Goal: Task Accomplishment & Management: Manage account settings

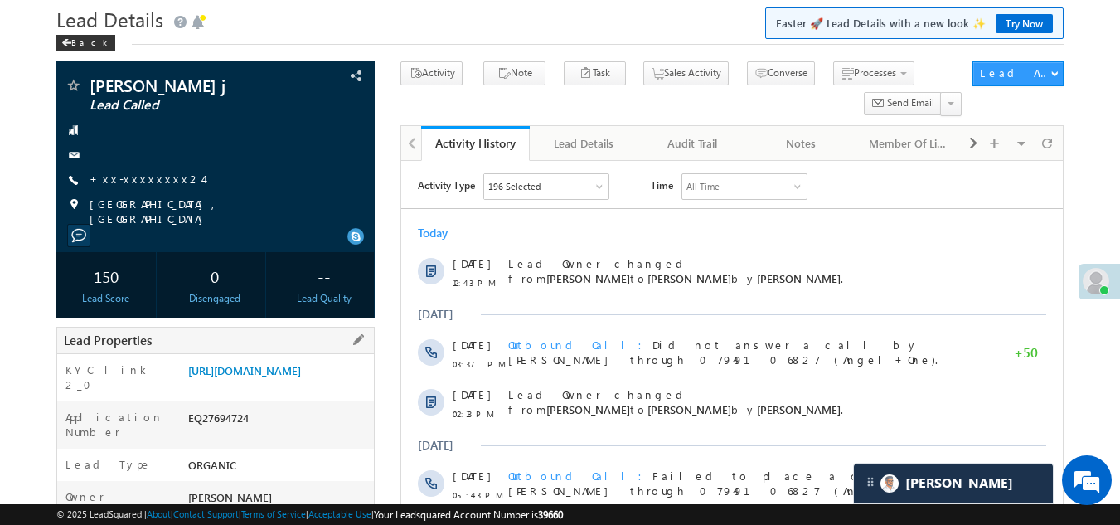
scroll to position [83, 0]
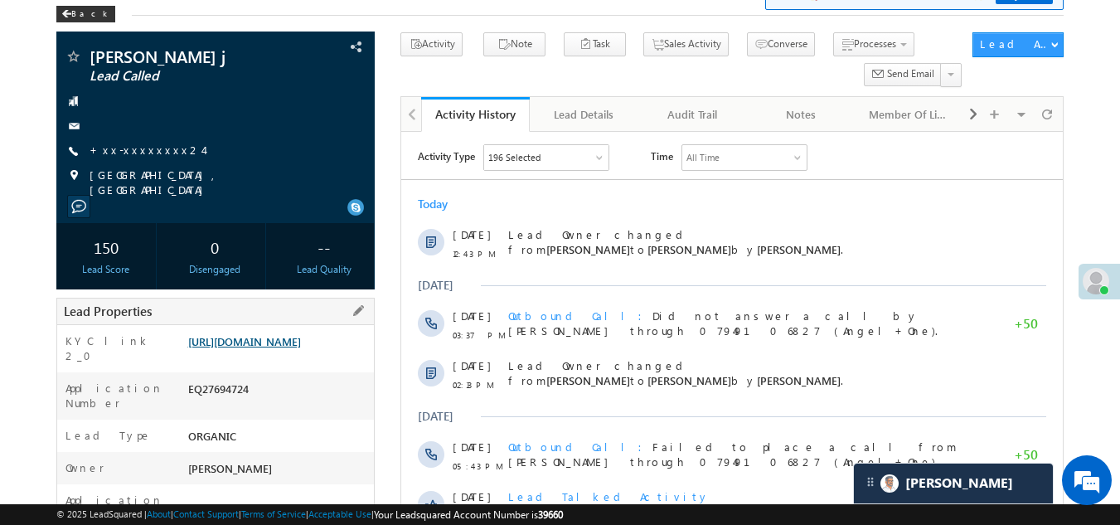
click at [239, 345] on link "https://angelbroking1-pk3em7sa.customui-test.leadsquared.com?leadId=f91d5bc3-26…" at bounding box center [244, 341] width 113 height 14
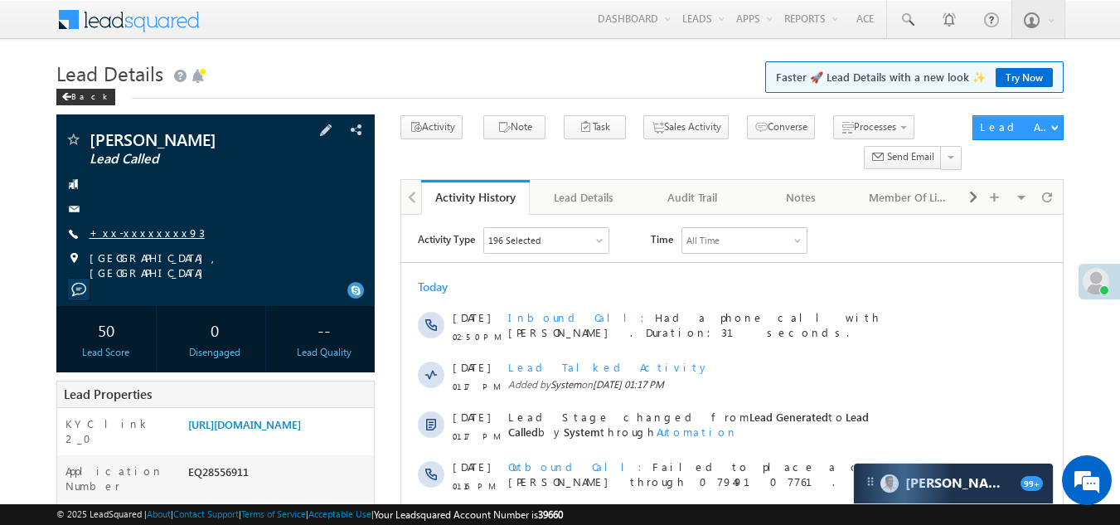
click at [136, 228] on link "+xx-xxxxxxxx93" at bounding box center [147, 232] width 115 height 14
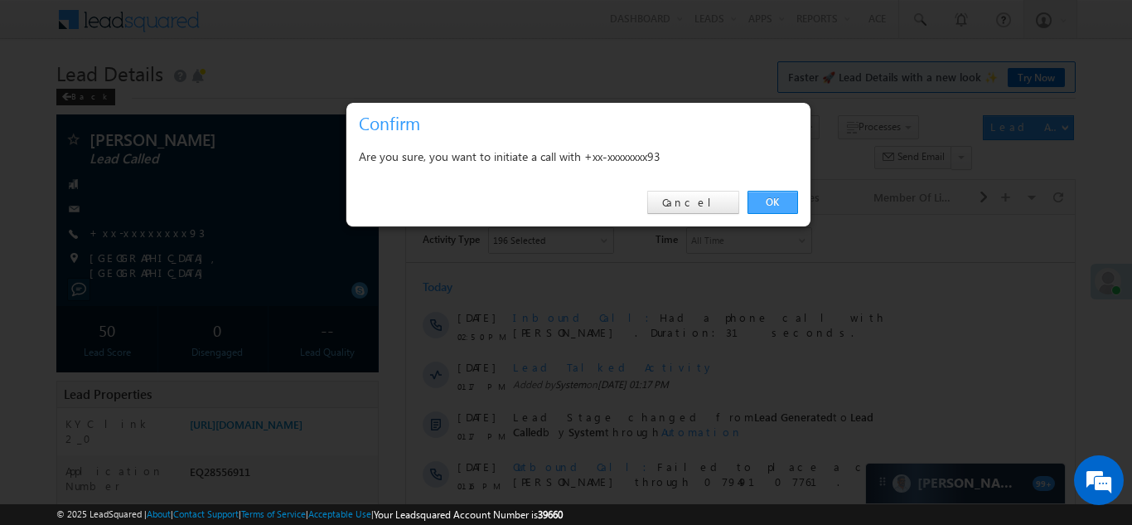
click at [771, 196] on link "OK" at bounding box center [773, 202] width 51 height 23
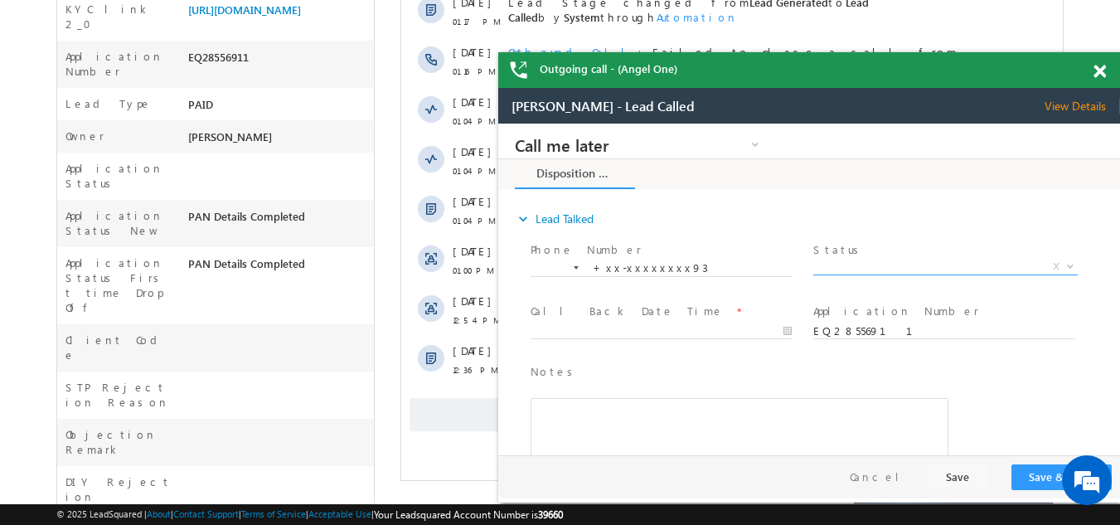
click at [866, 261] on span "X" at bounding box center [945, 267] width 264 height 17
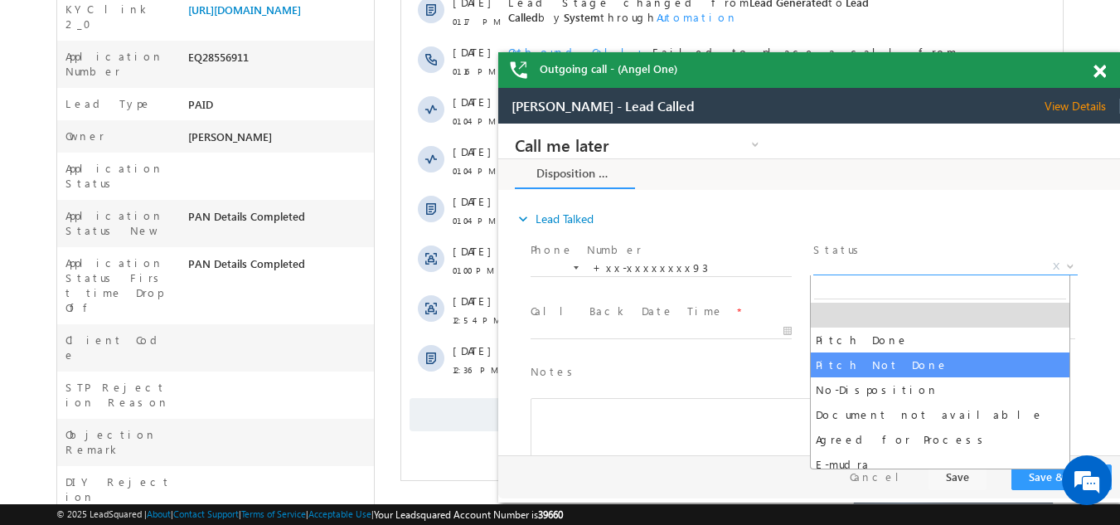
select select "Pitch Not Done"
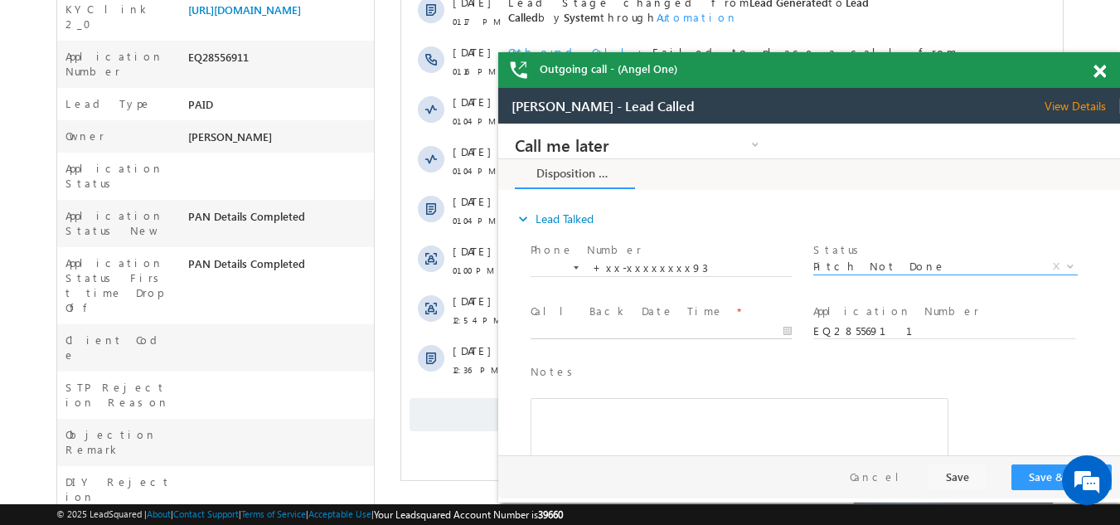
type input "09/08/25 3:19 PM"
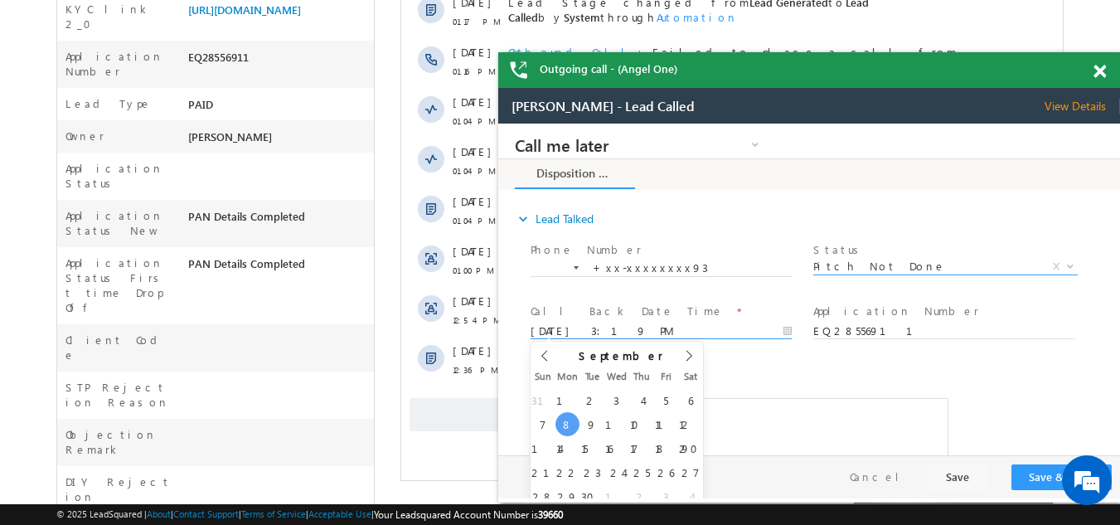
click at [567, 330] on input "09/08/25 3:19 PM" at bounding box center [660, 331] width 261 height 17
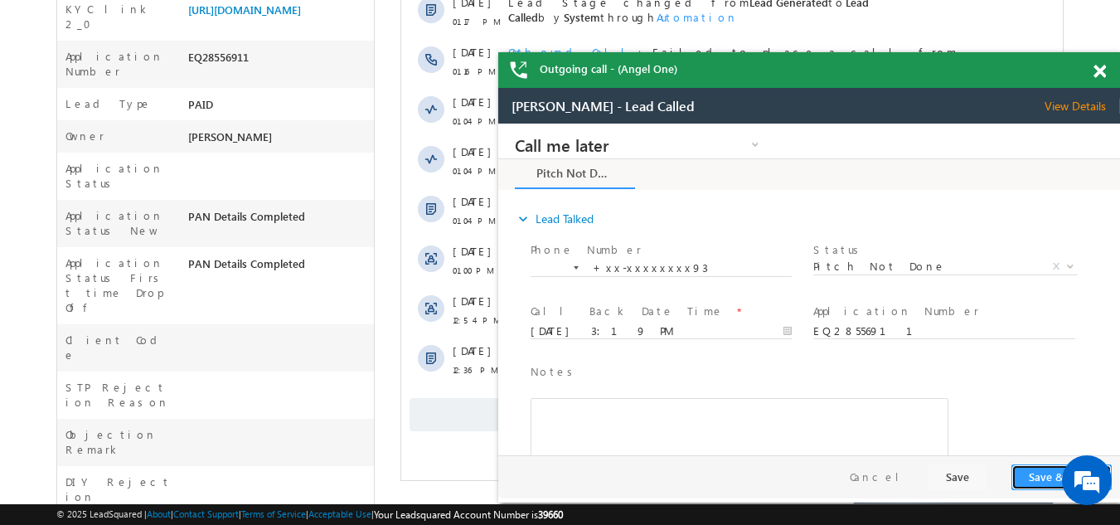
click at [1038, 475] on button "Save & Close" at bounding box center [1061, 477] width 100 height 26
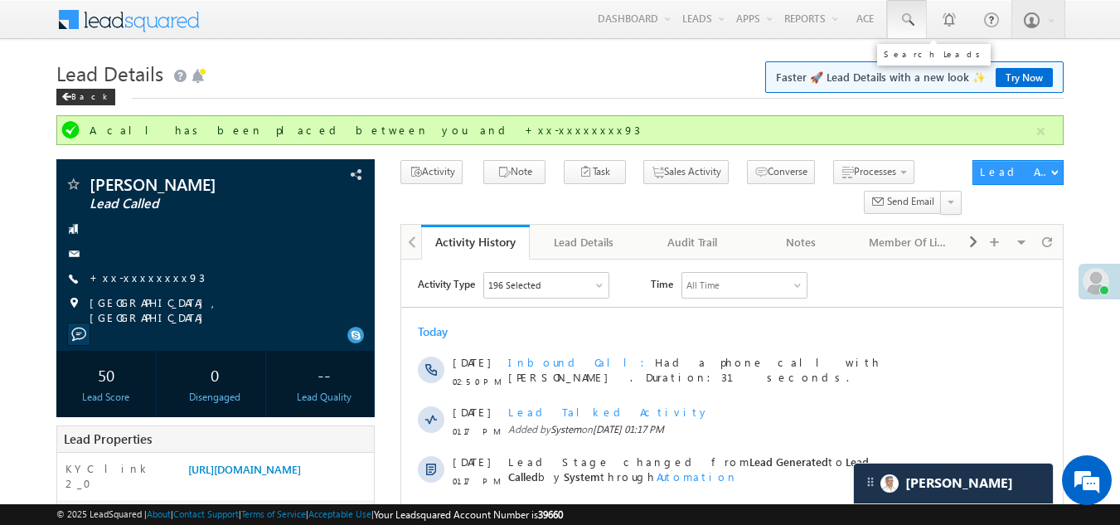
click at [905, 17] on span at bounding box center [906, 20] width 17 height 17
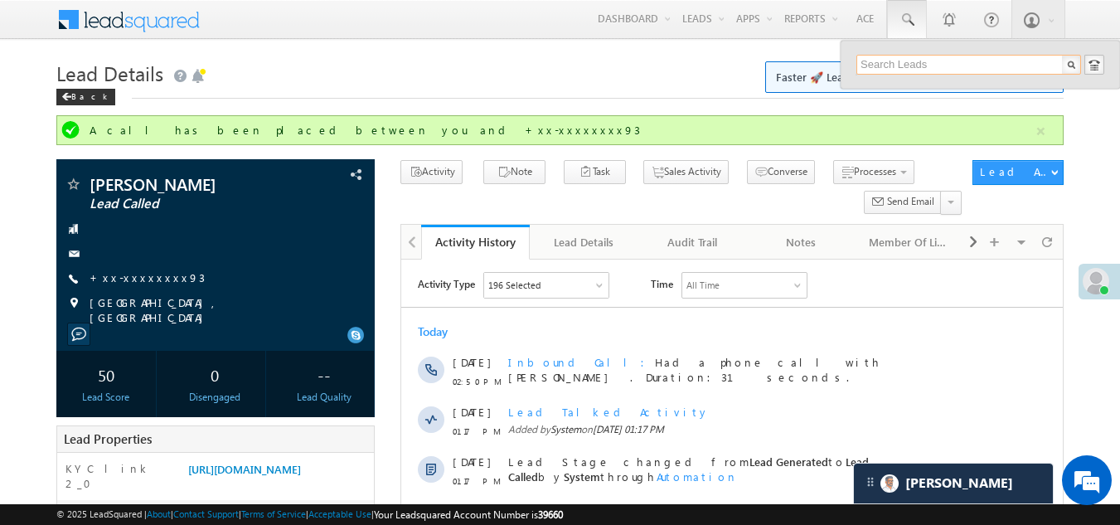
paste input "EQ28556186"
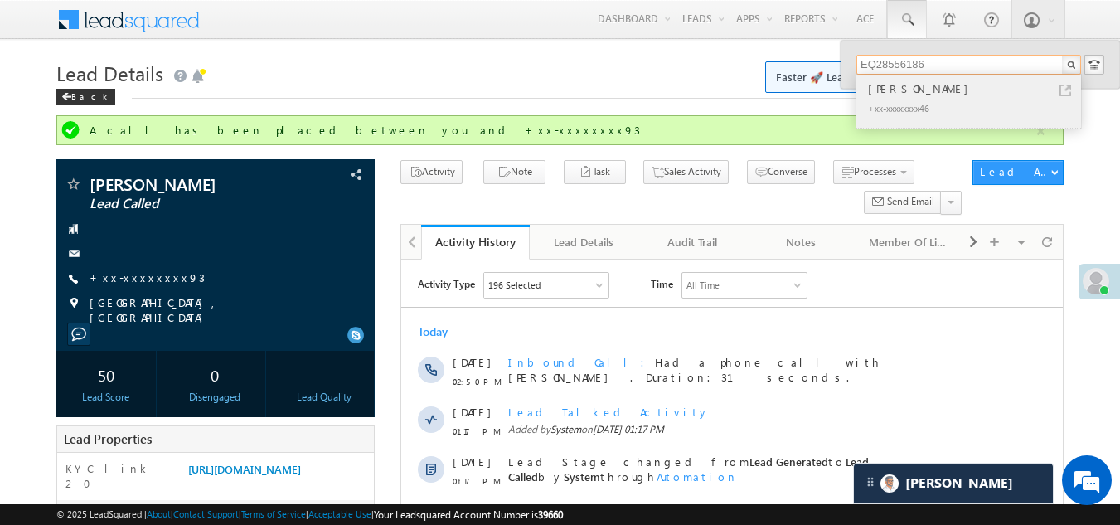
type input "EQ28556186"
click at [882, 88] on div "CHANDRABHAN DHARNE" at bounding box center [975, 89] width 222 height 18
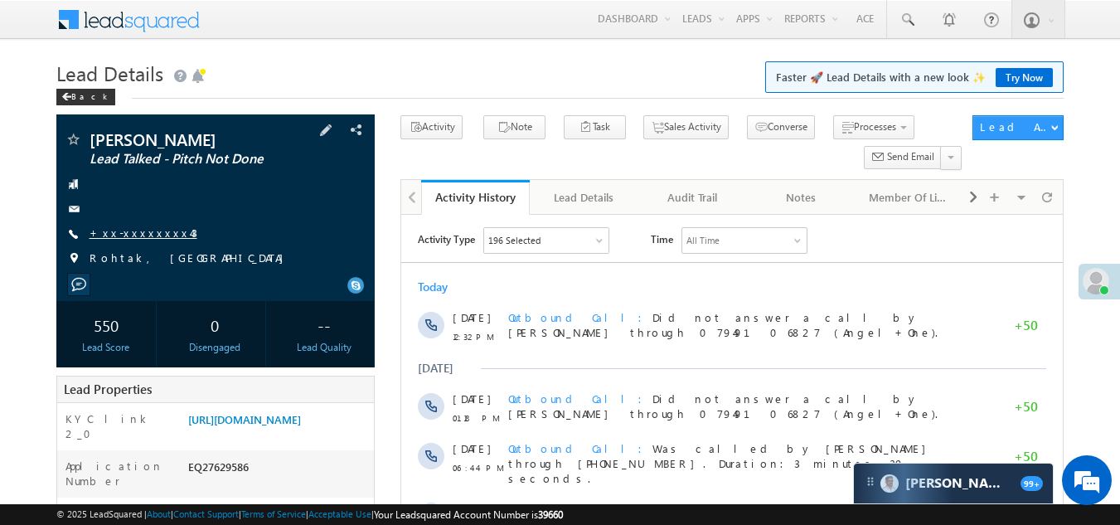
click at [123, 232] on link "+xx-xxxxxxxx43" at bounding box center [144, 232] width 108 height 14
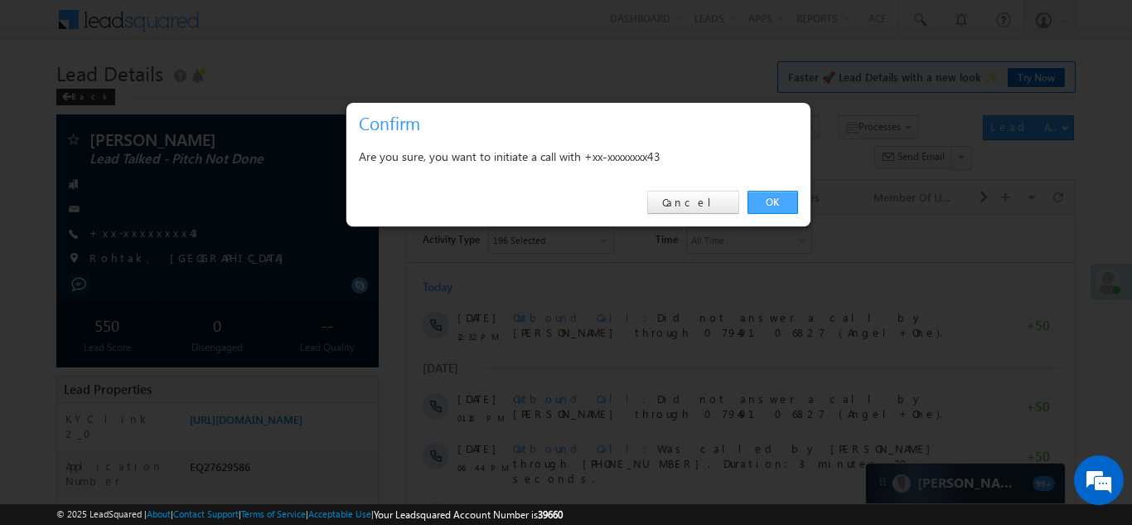
click at [768, 200] on link "OK" at bounding box center [773, 202] width 51 height 23
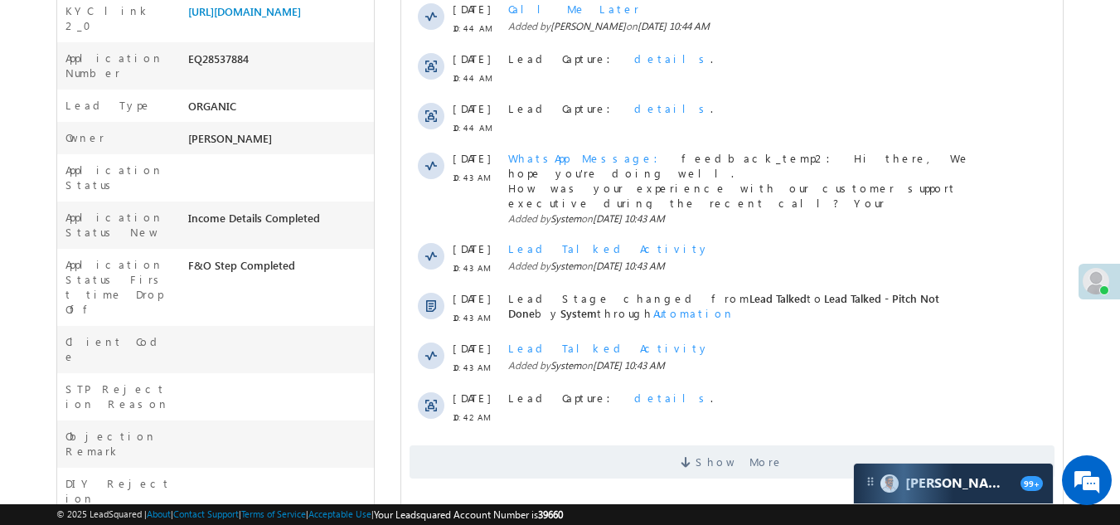
scroll to position [580, 0]
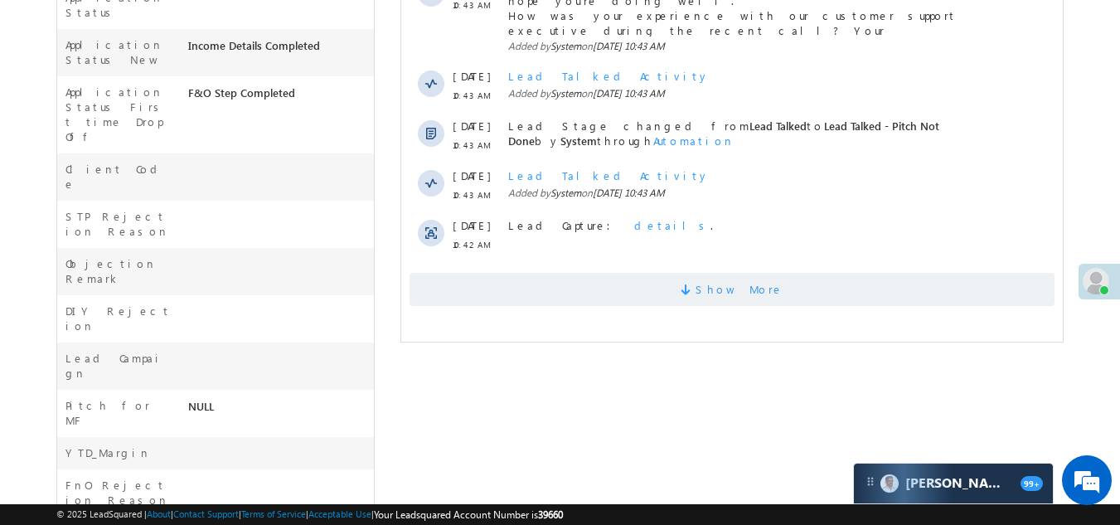
click at [499, 280] on span "Show More" at bounding box center [731, 289] width 645 height 33
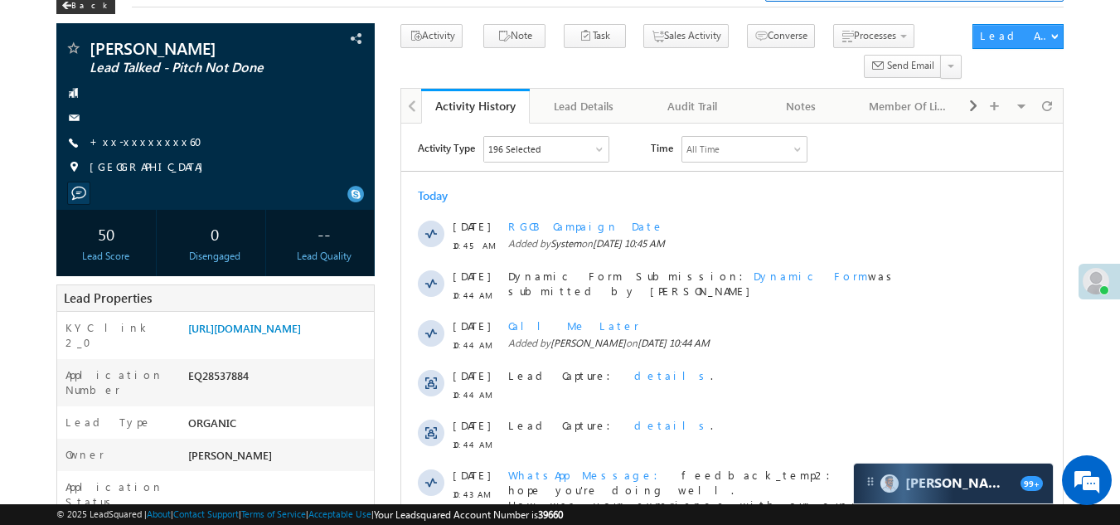
scroll to position [0, 0]
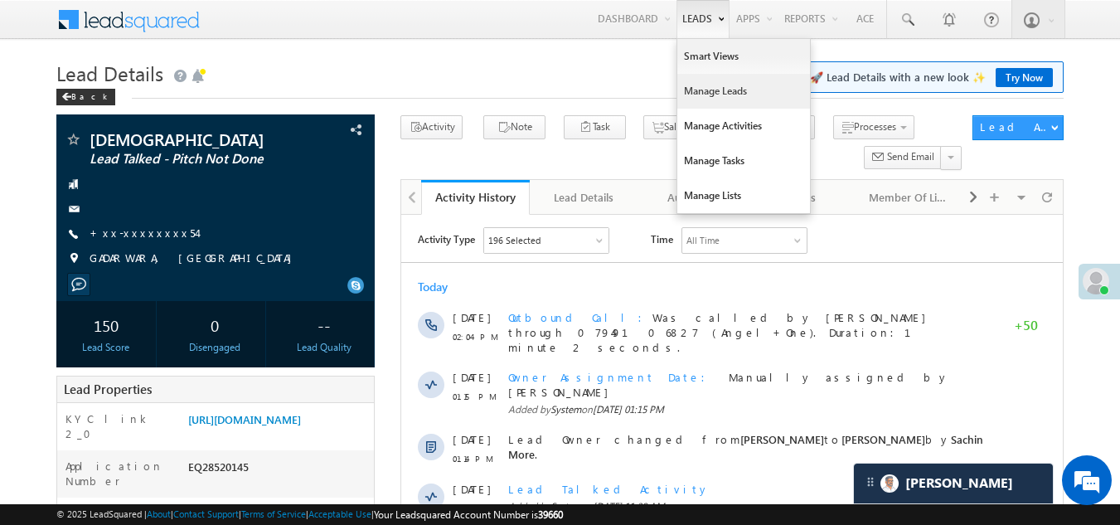
click at [713, 92] on link "Manage Leads" at bounding box center [743, 91] width 133 height 35
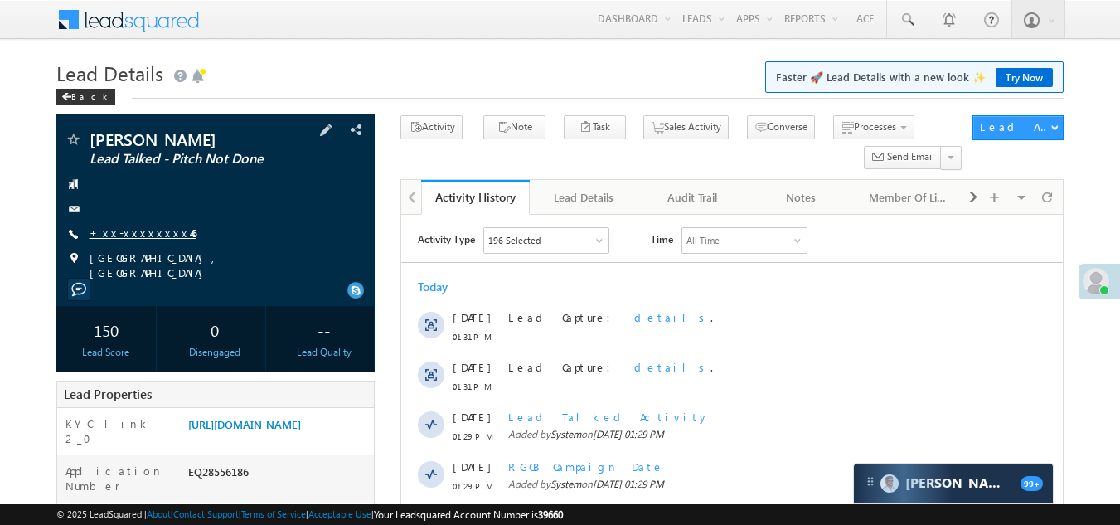
click at [130, 240] on link "+xx-xxxxxxxx46" at bounding box center [143, 232] width 107 height 14
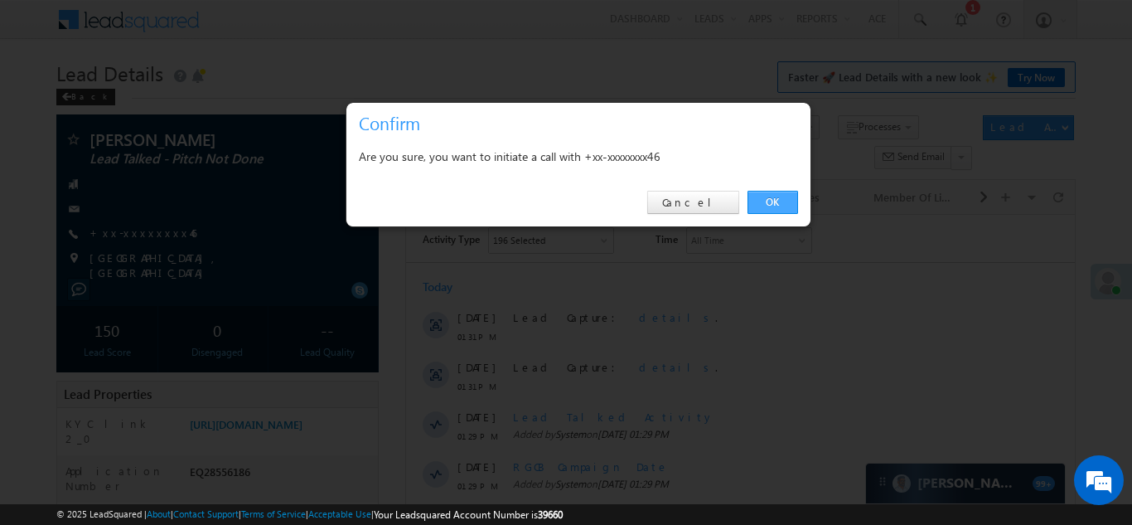
click at [773, 198] on link "OK" at bounding box center [773, 202] width 51 height 23
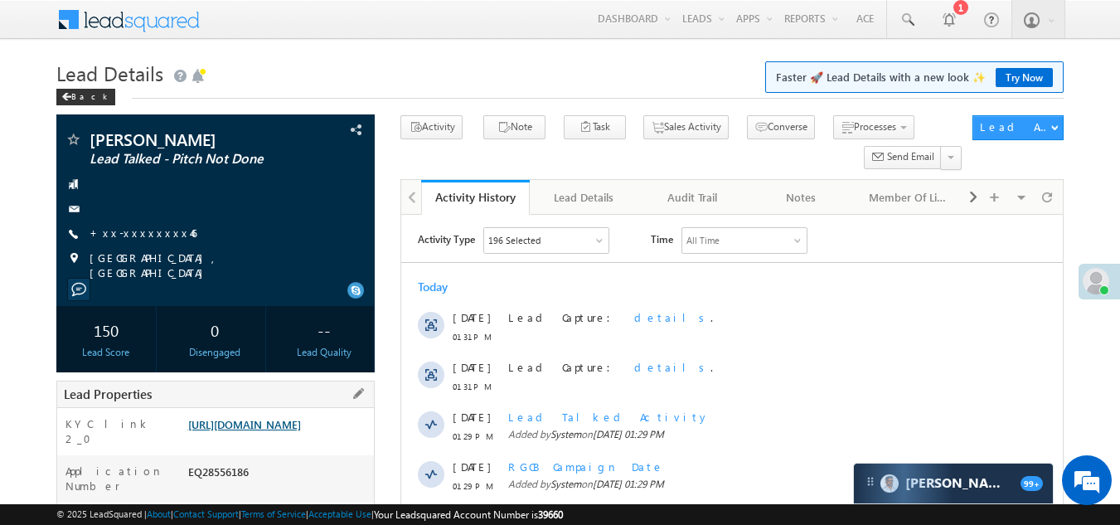
click at [252, 431] on link "[URL][DOMAIN_NAME]" at bounding box center [244, 424] width 113 height 14
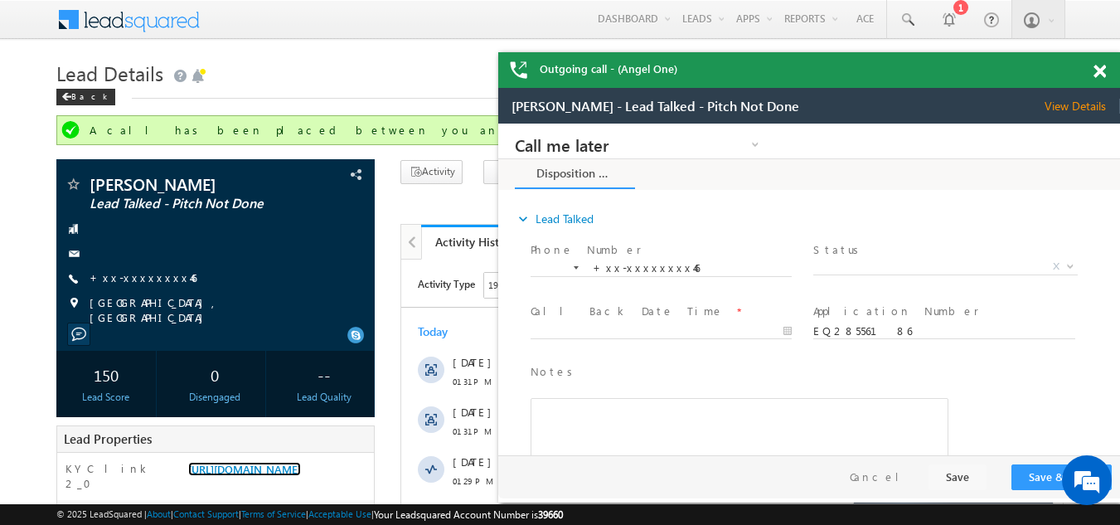
click at [1101, 71] on span at bounding box center [1099, 72] width 12 height 14
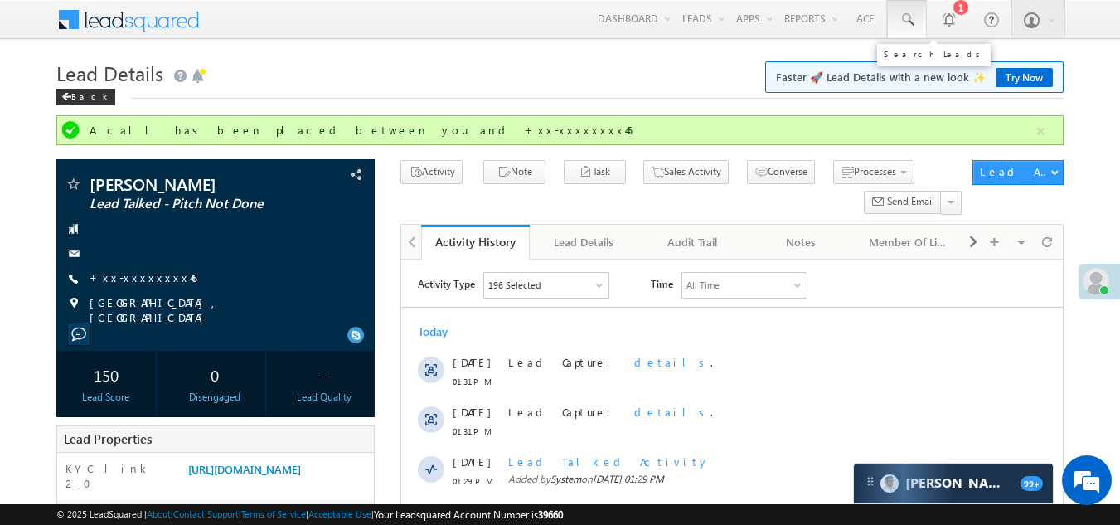
click at [903, 17] on span at bounding box center [906, 20] width 17 height 17
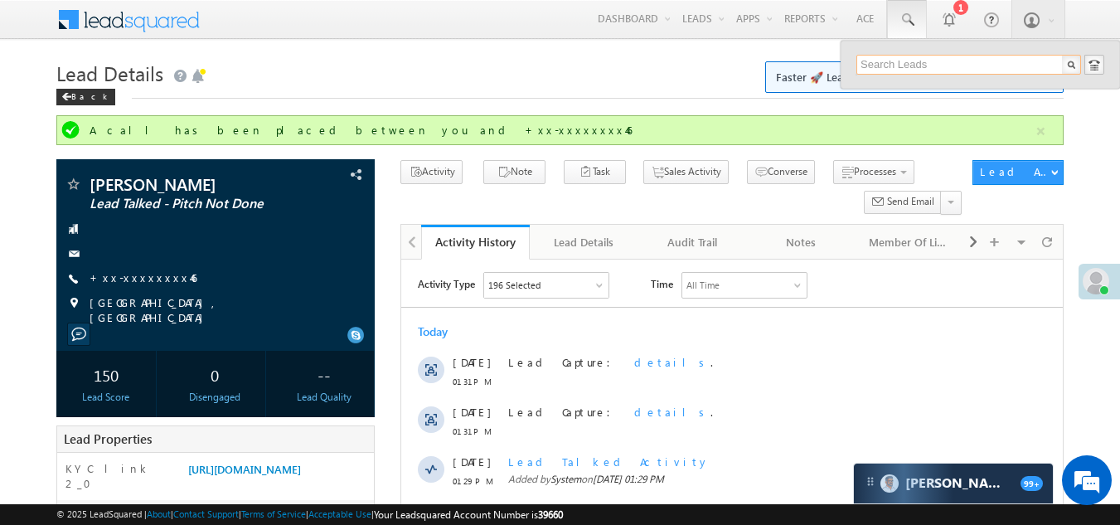
paste input "EQ27315452"
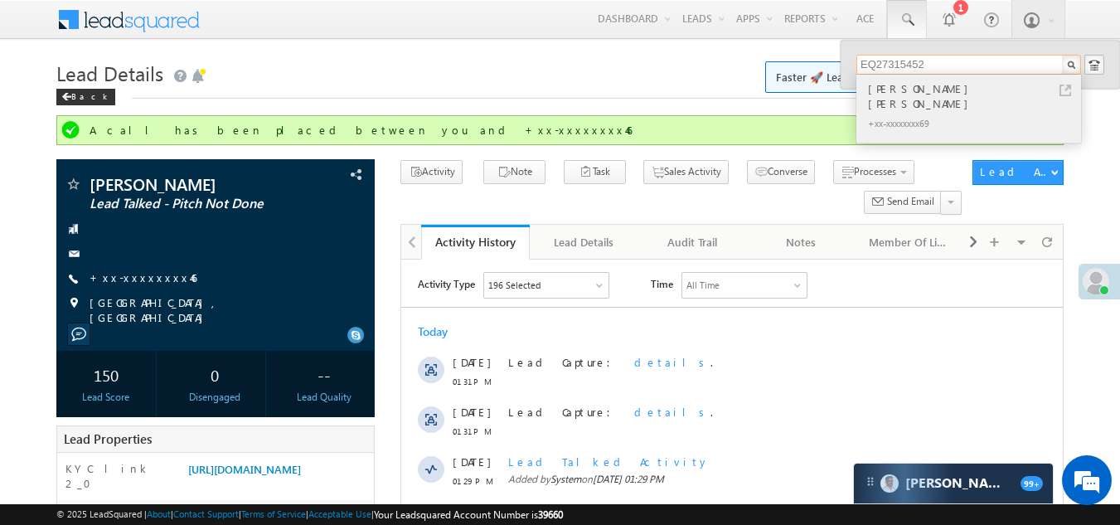
type input "EQ27315452"
click at [903, 90] on div "Syed Mohamed Anwar Ali" at bounding box center [975, 96] width 222 height 33
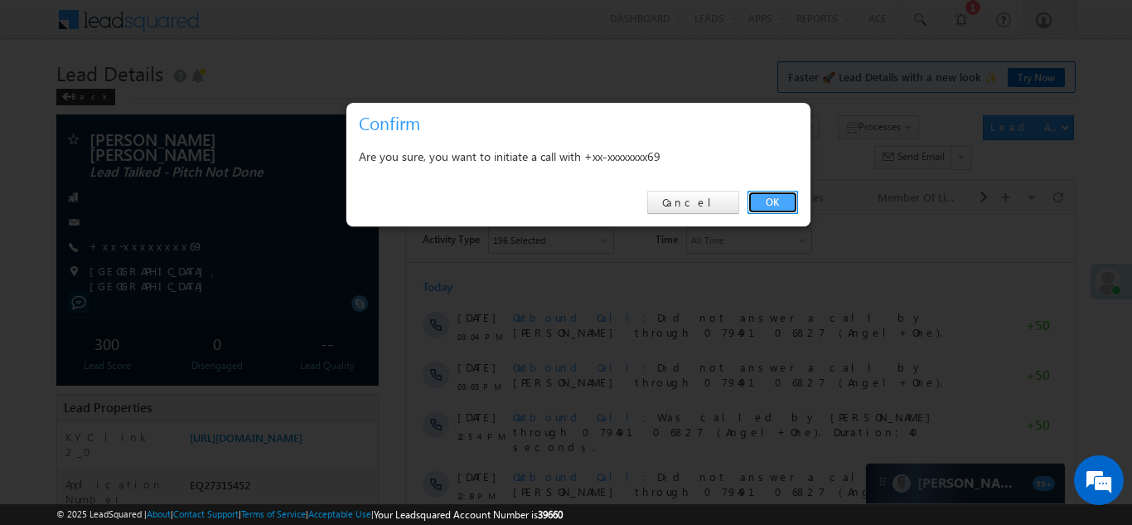
click at [764, 202] on link "OK" at bounding box center [773, 202] width 51 height 23
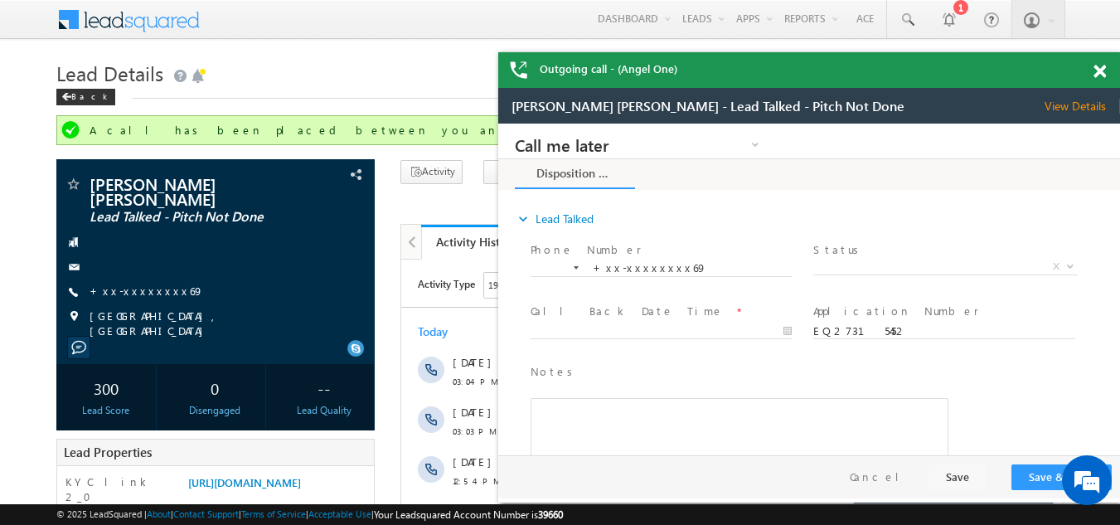
click at [1095, 72] on span at bounding box center [1099, 72] width 12 height 14
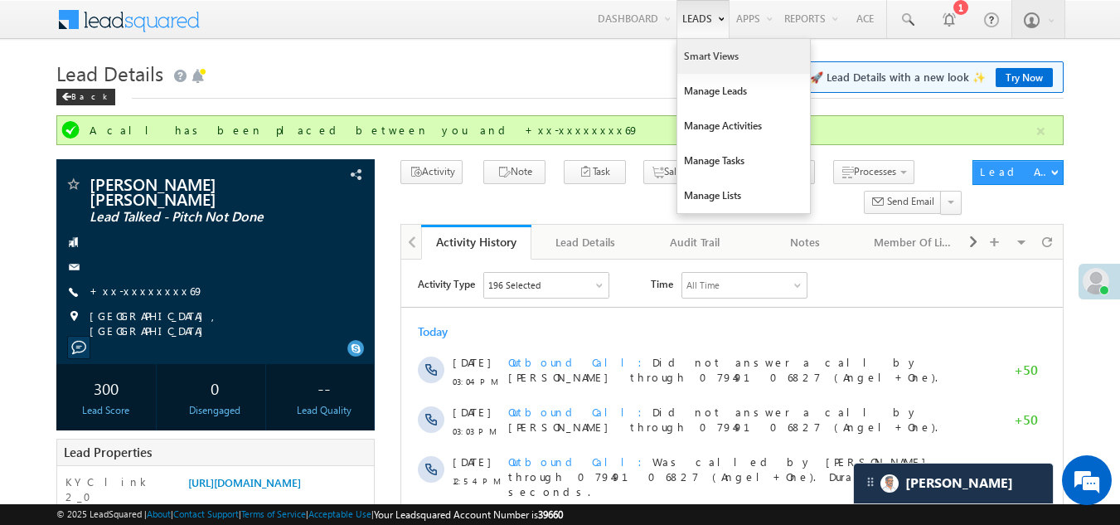
click at [694, 51] on link "Smart Views" at bounding box center [743, 56] width 133 height 35
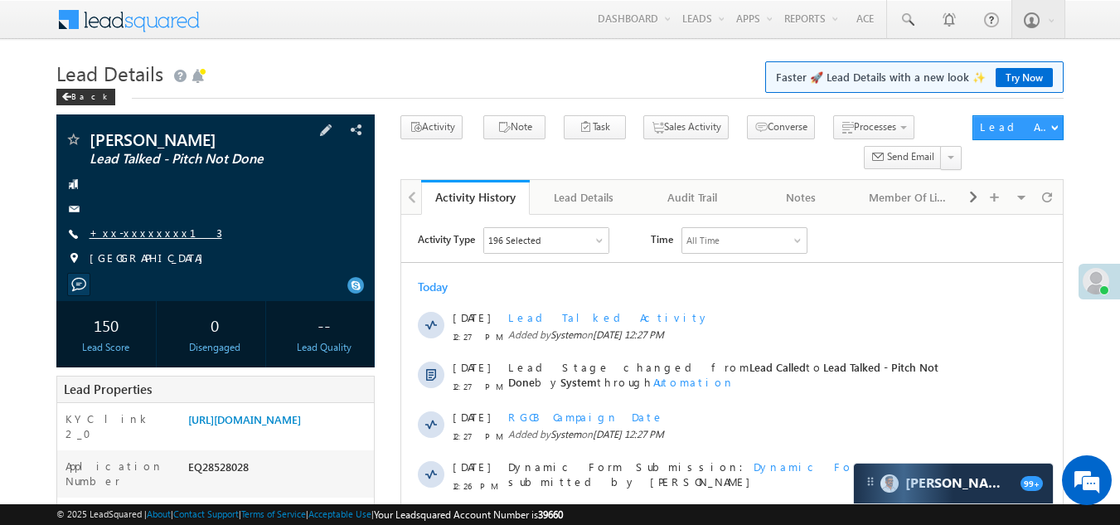
click at [136, 230] on link "+xx-xxxxxxxx13" at bounding box center [156, 232] width 133 height 14
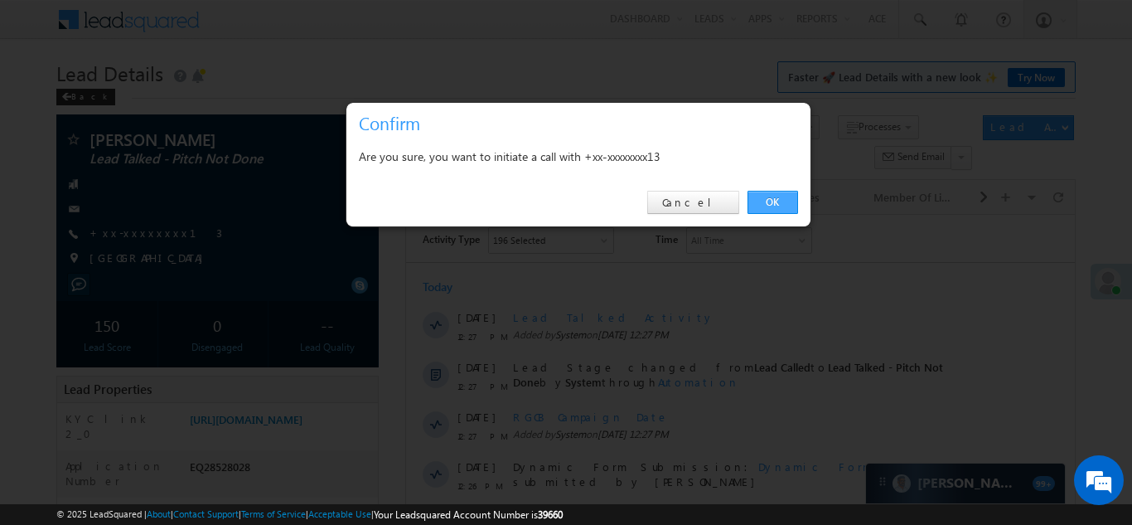
click at [767, 196] on link "OK" at bounding box center [773, 202] width 51 height 23
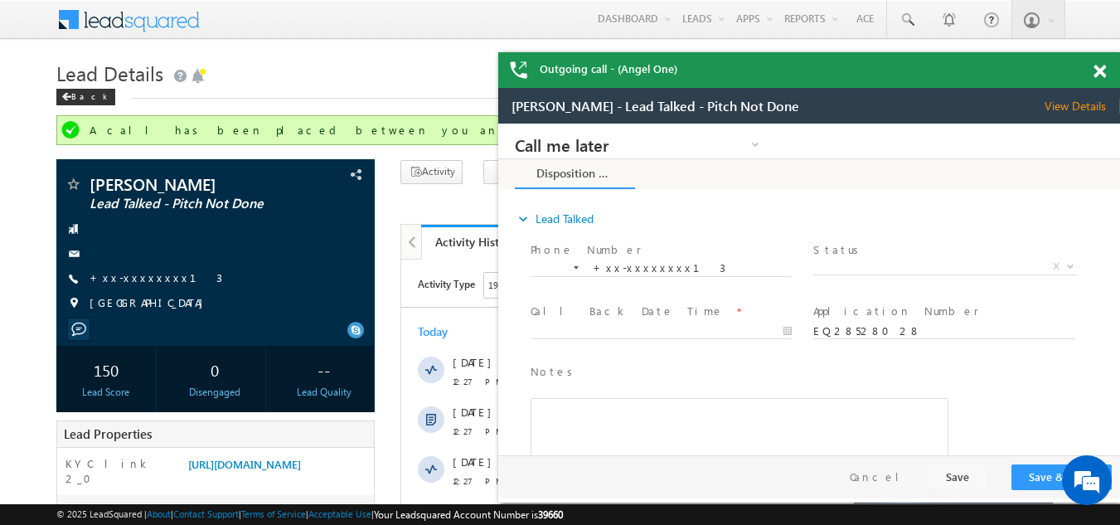
click at [1100, 69] on span at bounding box center [1099, 72] width 12 height 14
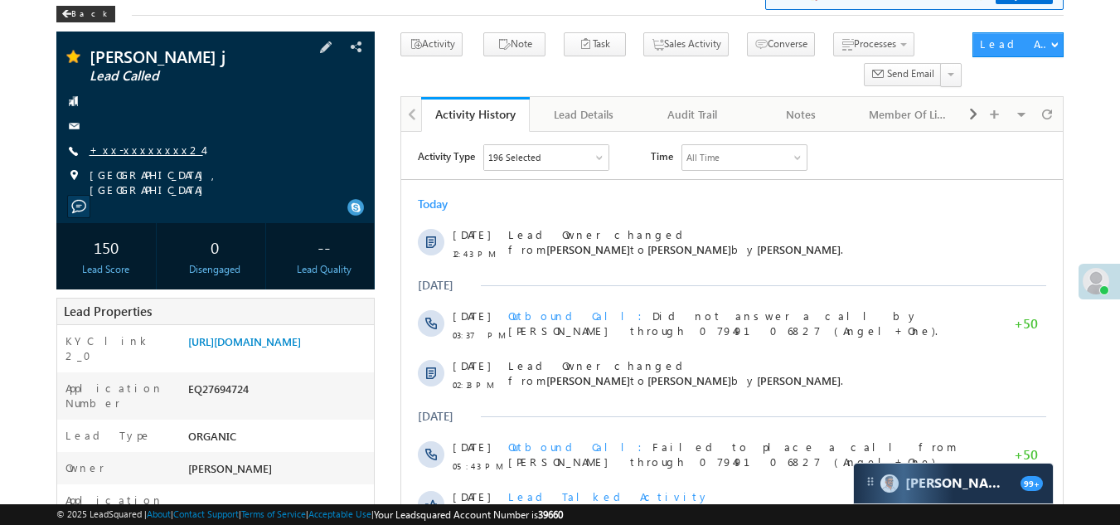
click at [126, 150] on link "+xx-xxxxxxxx24" at bounding box center [147, 150] width 114 height 14
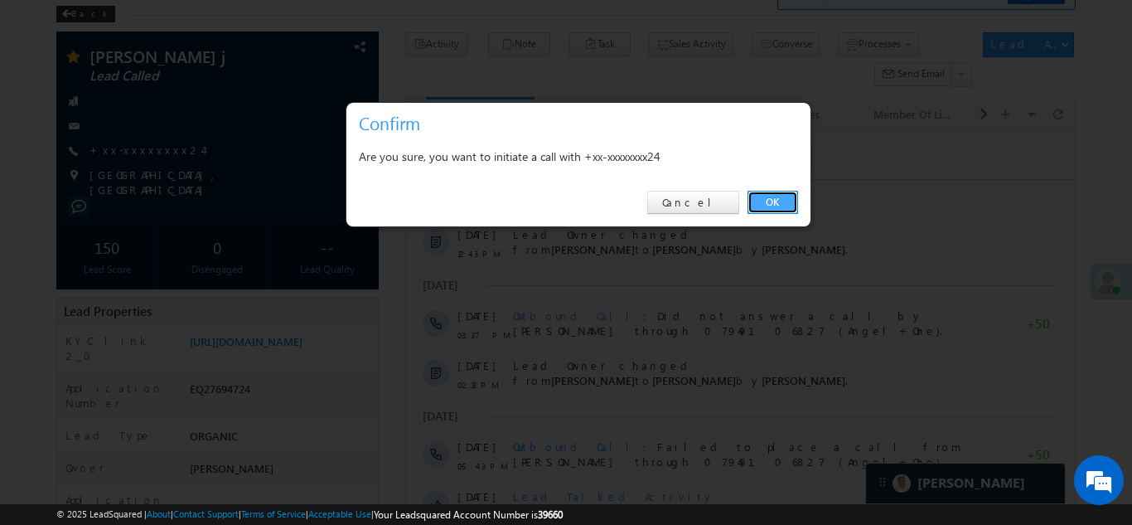
click at [770, 193] on link "OK" at bounding box center [773, 202] width 51 height 23
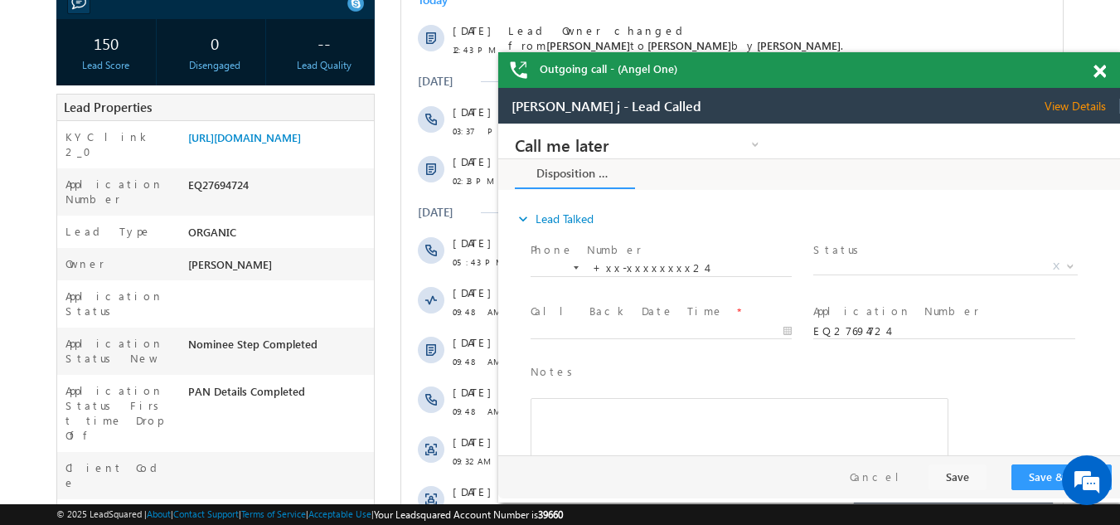
click at [1104, 74] on span at bounding box center [1099, 72] width 12 height 14
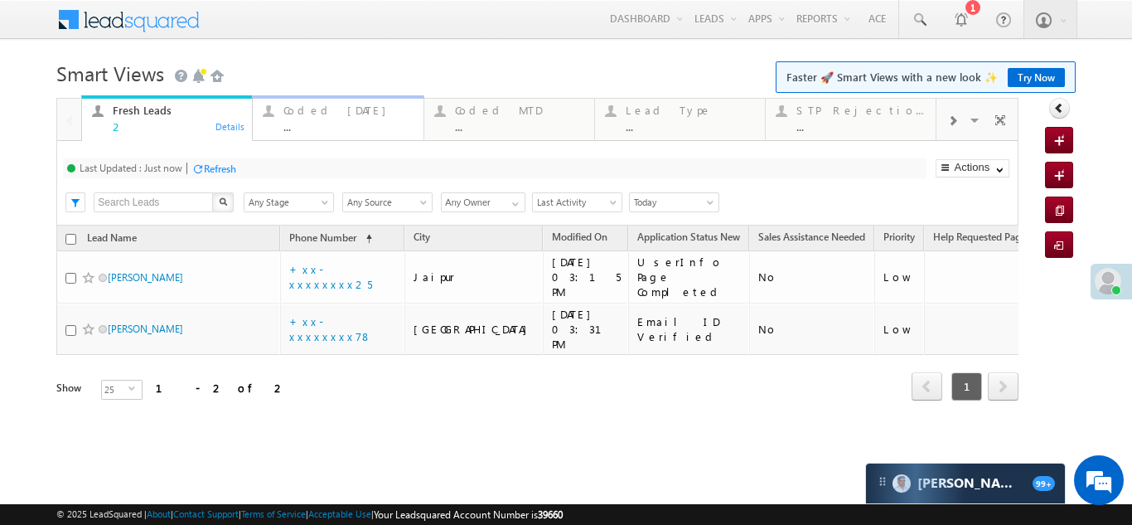
click at [315, 116] on div "Coded [DATE]" at bounding box center [347, 110] width 129 height 13
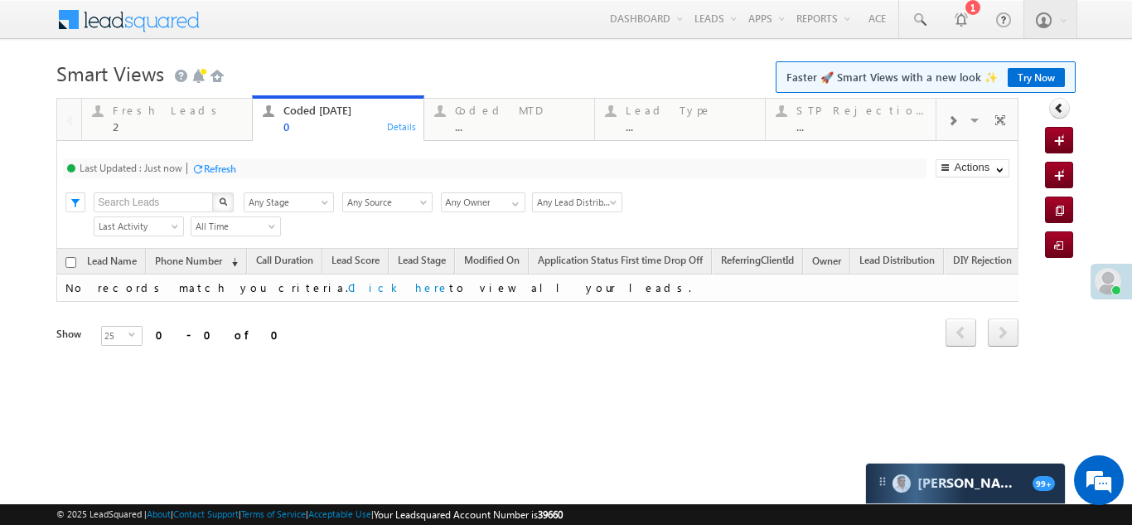
click at [148, 109] on div "Fresh Leads" at bounding box center [177, 110] width 129 height 13
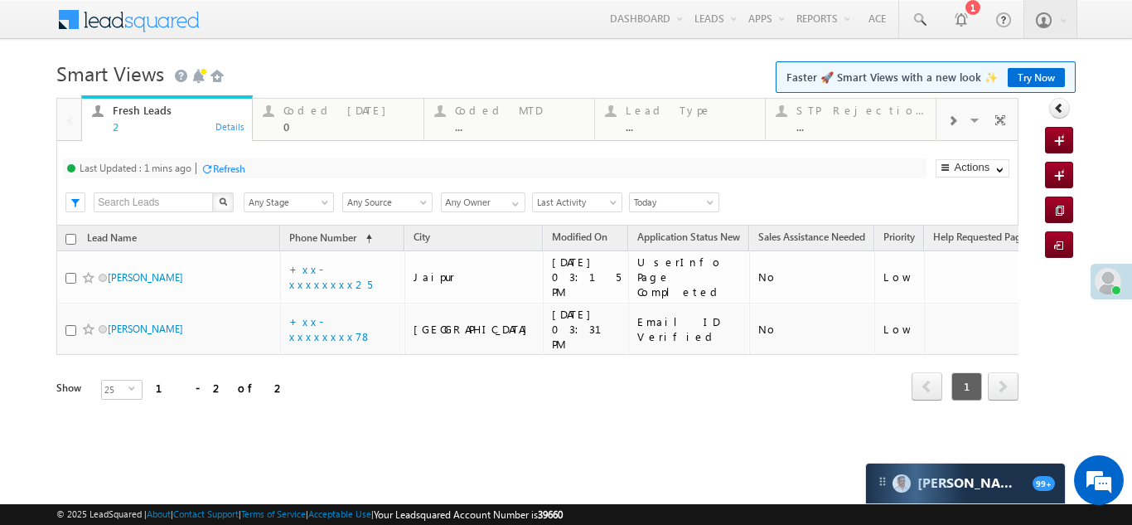
click at [232, 168] on div "Refresh" at bounding box center [229, 168] width 32 height 12
click at [307, 106] on div "Coded Today" at bounding box center [347, 110] width 129 height 13
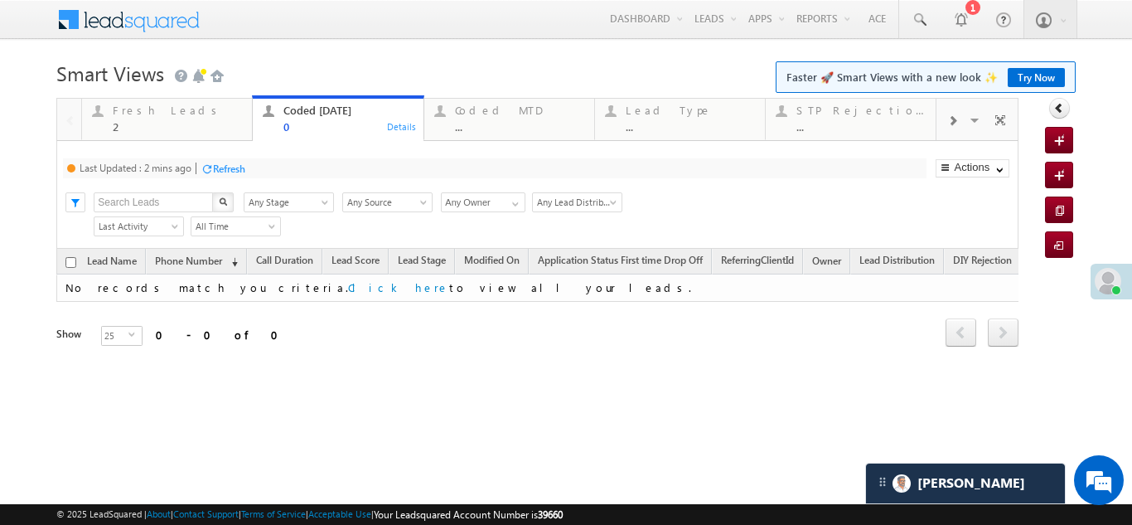
click at [221, 167] on div "Refresh" at bounding box center [229, 168] width 32 height 12
click at [133, 106] on div "Fresh Leads" at bounding box center [177, 110] width 129 height 13
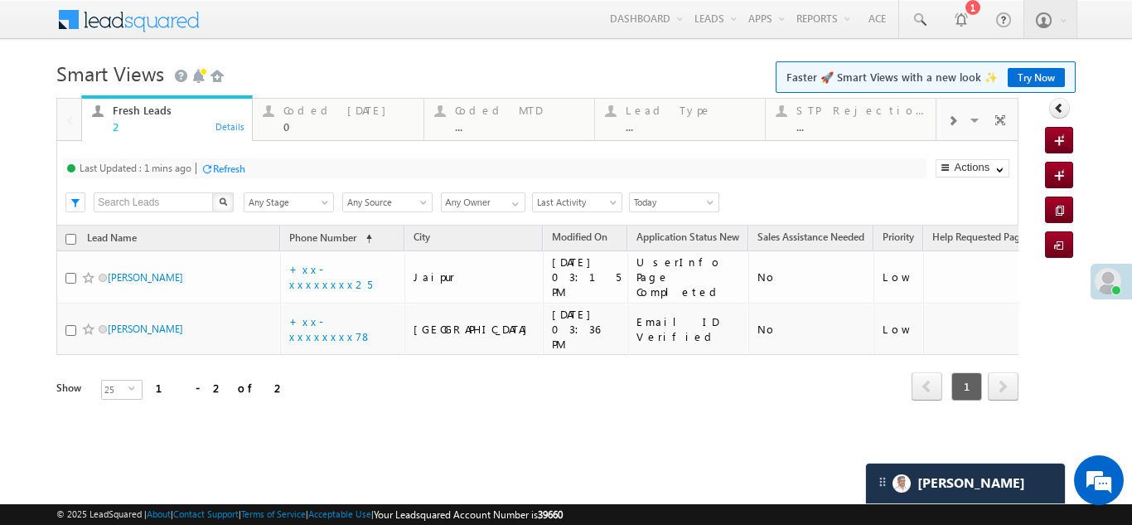
click at [242, 164] on div "Refresh" at bounding box center [229, 168] width 32 height 12
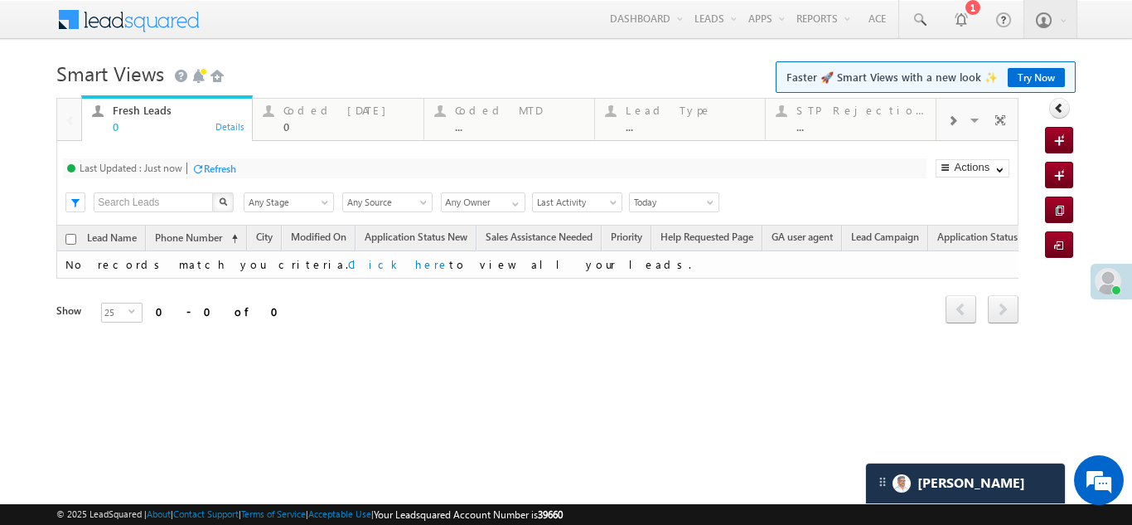
click at [313, 113] on div "Coded Today" at bounding box center [347, 110] width 129 height 13
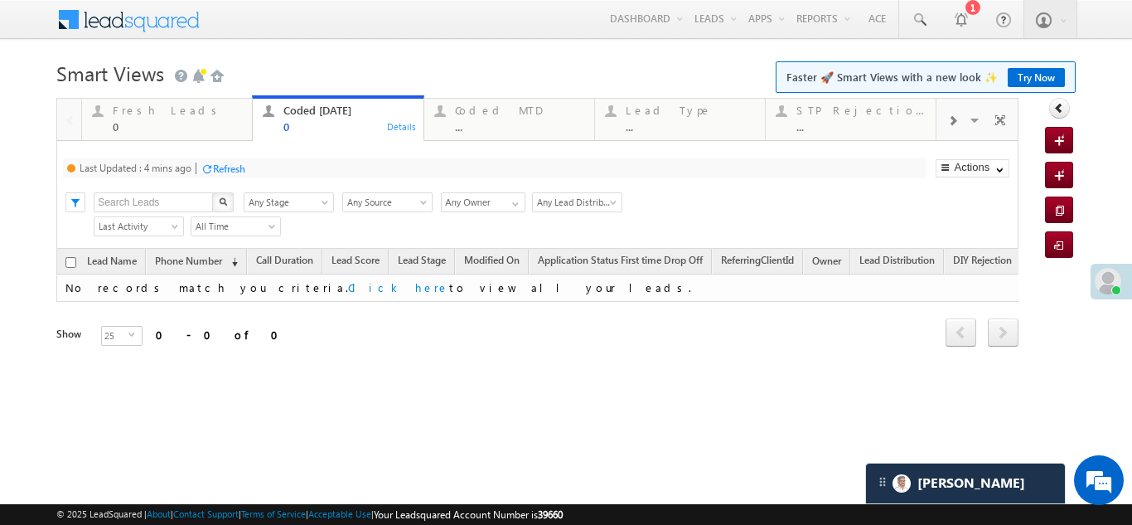
click at [233, 164] on div "Refresh" at bounding box center [229, 168] width 32 height 12
click at [214, 162] on div "Refresh" at bounding box center [220, 168] width 32 height 12
click at [150, 108] on div "Fresh Leads" at bounding box center [177, 110] width 129 height 13
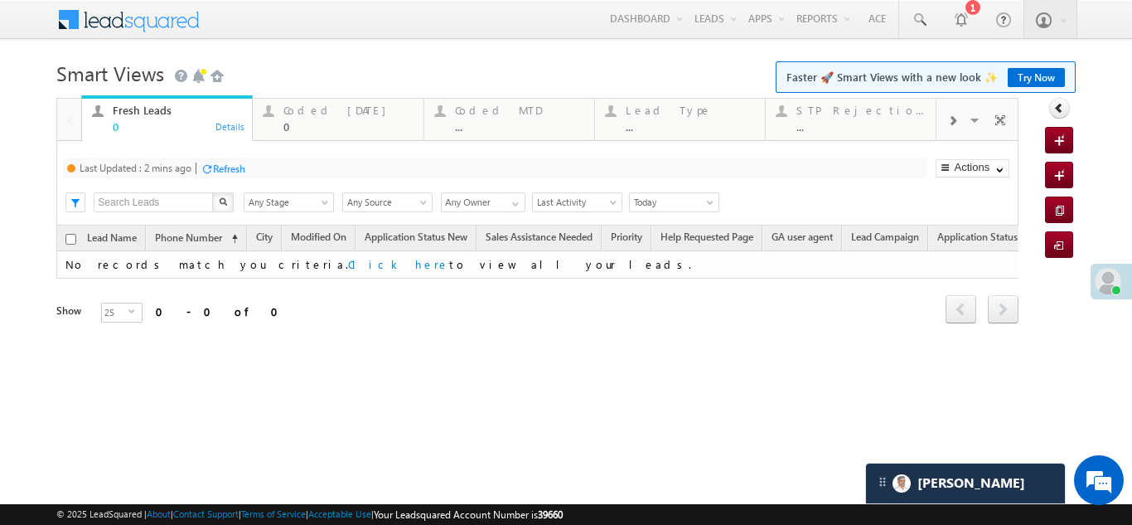
click at [235, 172] on div "Refresh" at bounding box center [229, 168] width 32 height 12
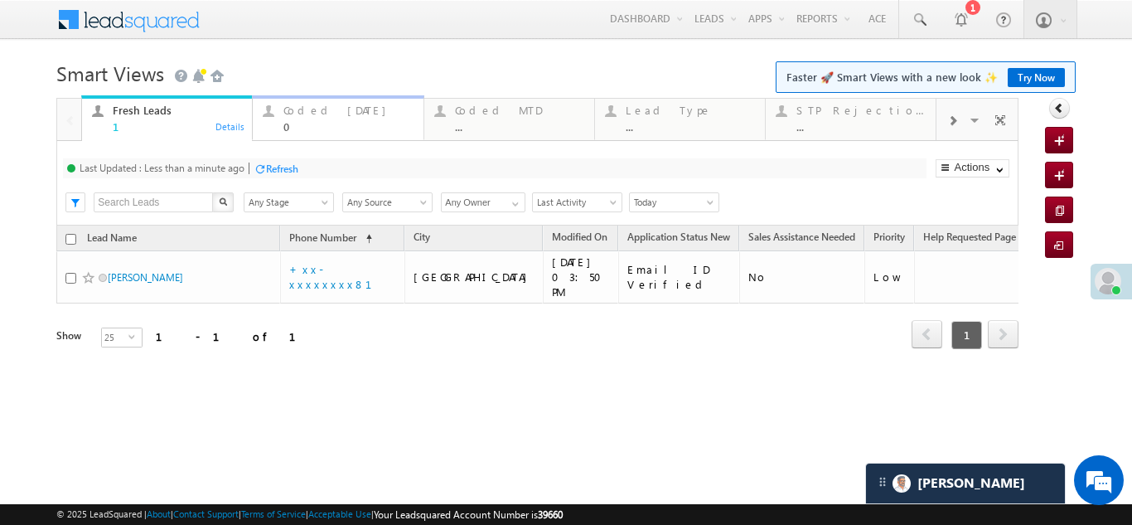
click at [311, 112] on div "Coded Today" at bounding box center [347, 110] width 129 height 13
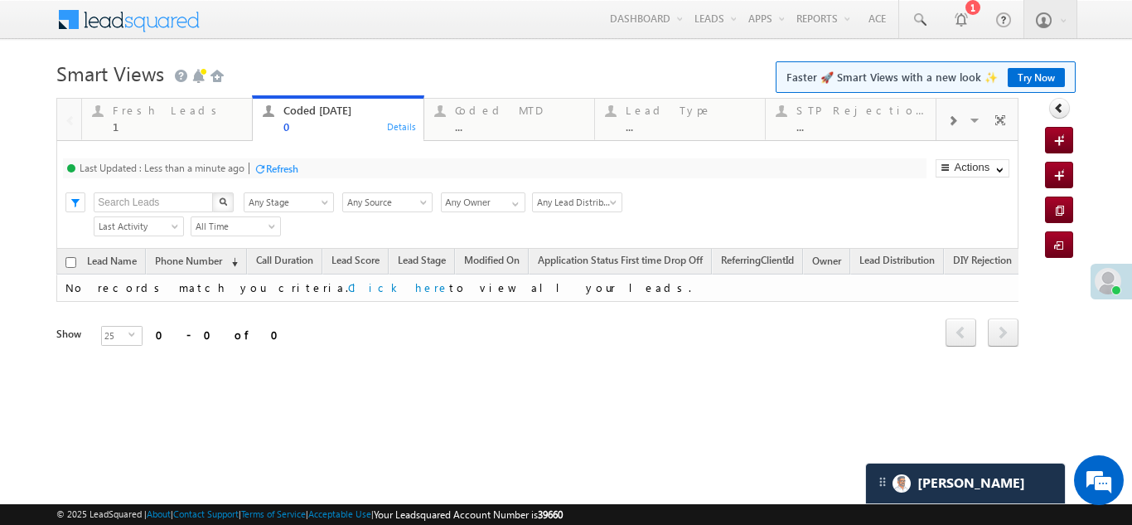
click at [278, 162] on div "Refresh" at bounding box center [282, 168] width 32 height 12
click at [165, 109] on div "Fresh Leads" at bounding box center [177, 110] width 129 height 13
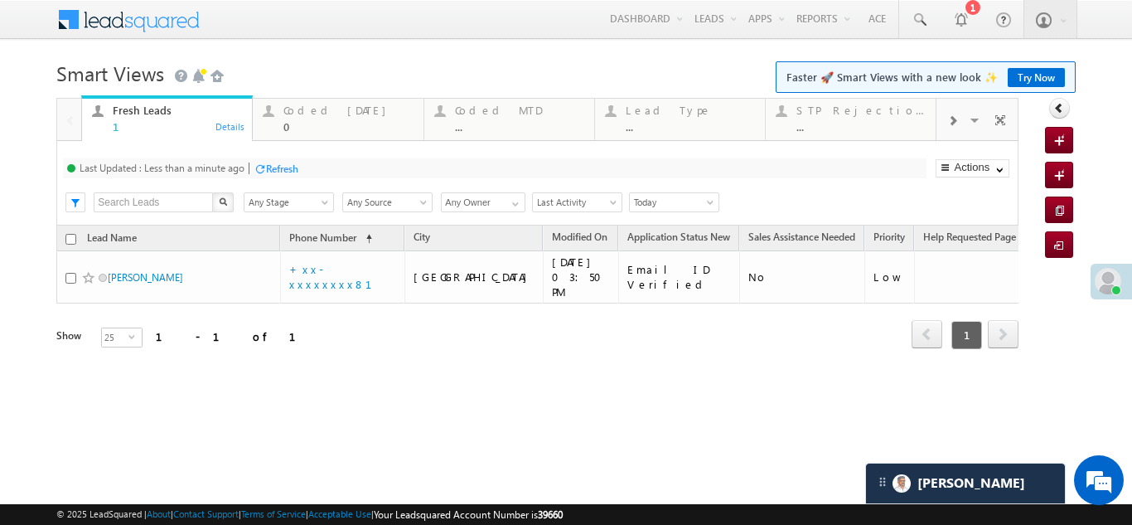
click at [273, 166] on div "Refresh" at bounding box center [282, 168] width 32 height 12
click at [307, 117] on div "Coded Today 0" at bounding box center [347, 116] width 129 height 32
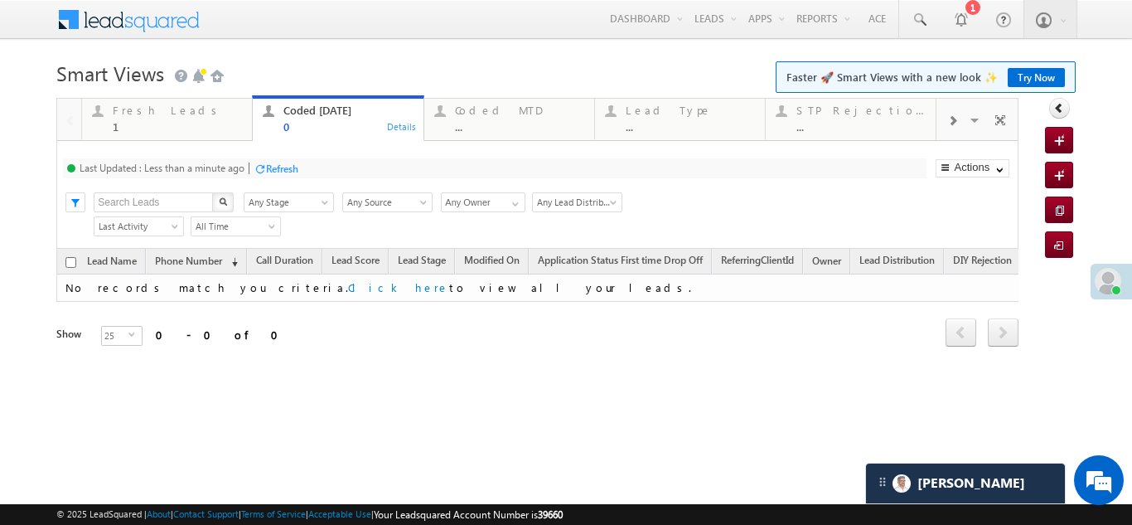
click at [307, 115] on div "Coded Today" at bounding box center [347, 110] width 129 height 13
click at [284, 167] on div "Refresh" at bounding box center [282, 168] width 32 height 12
click at [164, 119] on div "Fresh Leads 1" at bounding box center [177, 116] width 129 height 32
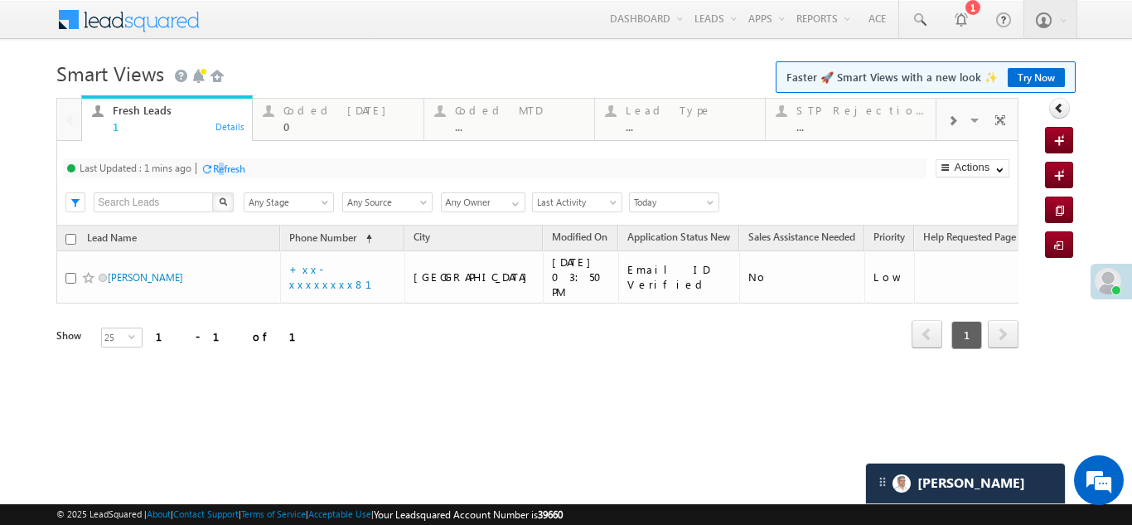
click at [225, 167] on div "Refresh" at bounding box center [229, 168] width 32 height 12
click at [221, 167] on div "Refresh" at bounding box center [220, 168] width 32 height 12
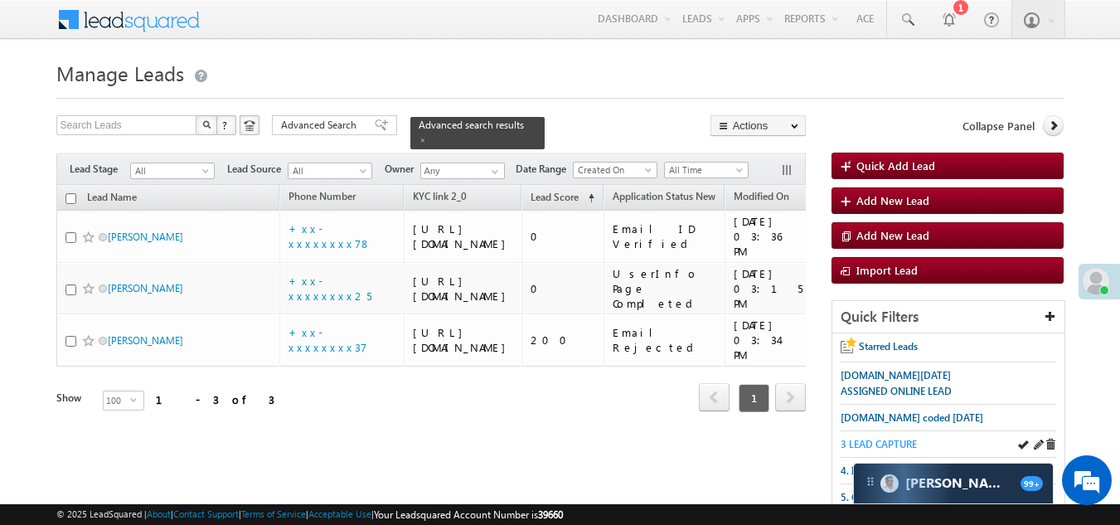
click at [893, 443] on span "3 LEAD CAPTURE" at bounding box center [878, 444] width 76 height 12
click at [872, 439] on span "3 LEAD CAPTURE" at bounding box center [878, 444] width 76 height 12
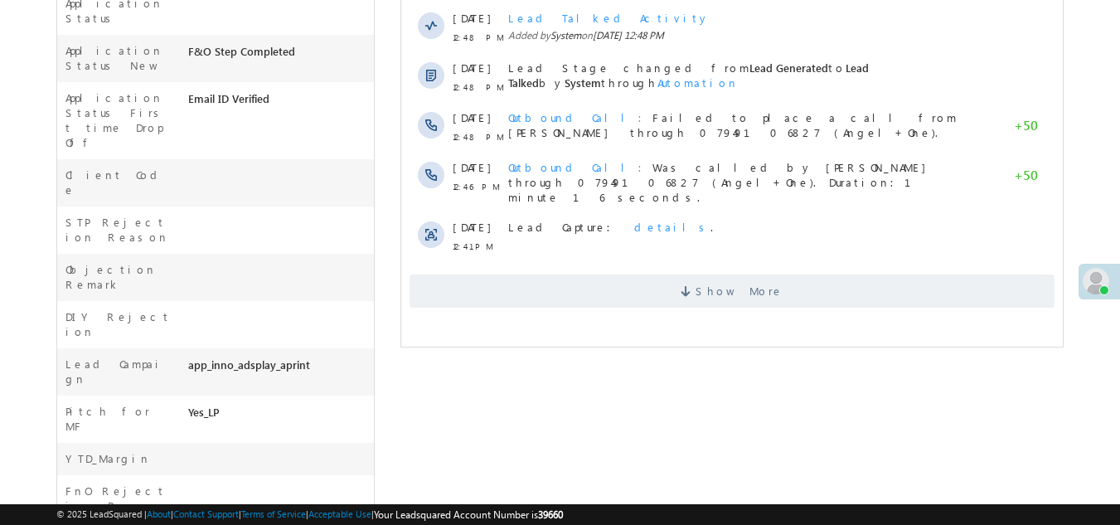
scroll to position [582, 0]
click at [544, 283] on span "Show More" at bounding box center [731, 288] width 645 height 33
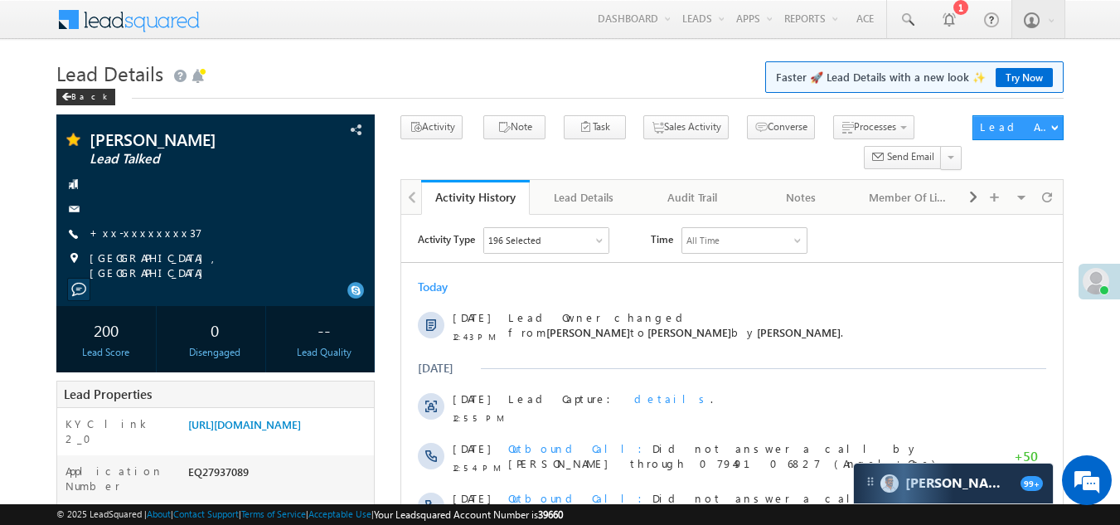
scroll to position [0, 0]
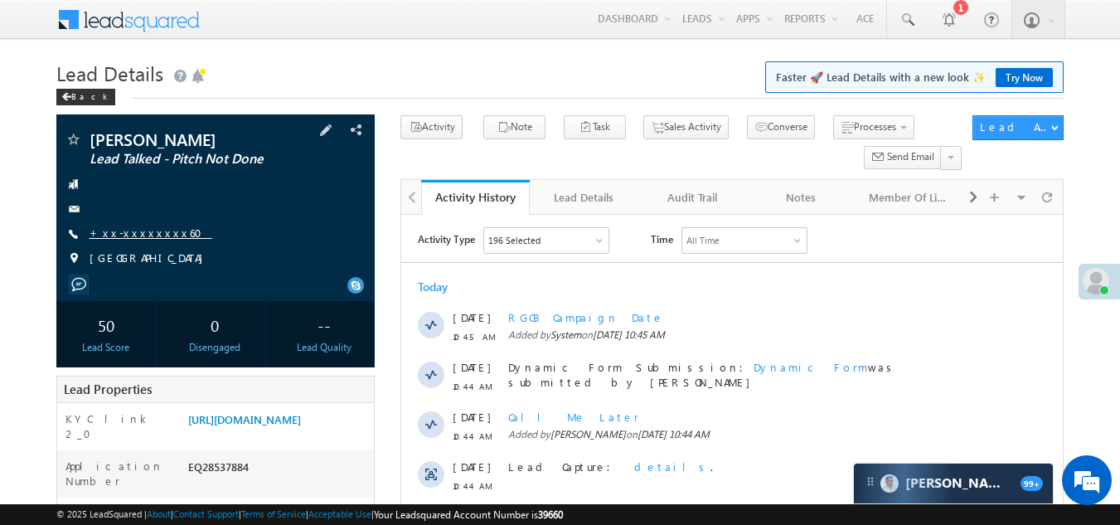
click at [135, 232] on link "+xx-xxxxxxxx60" at bounding box center [151, 232] width 123 height 14
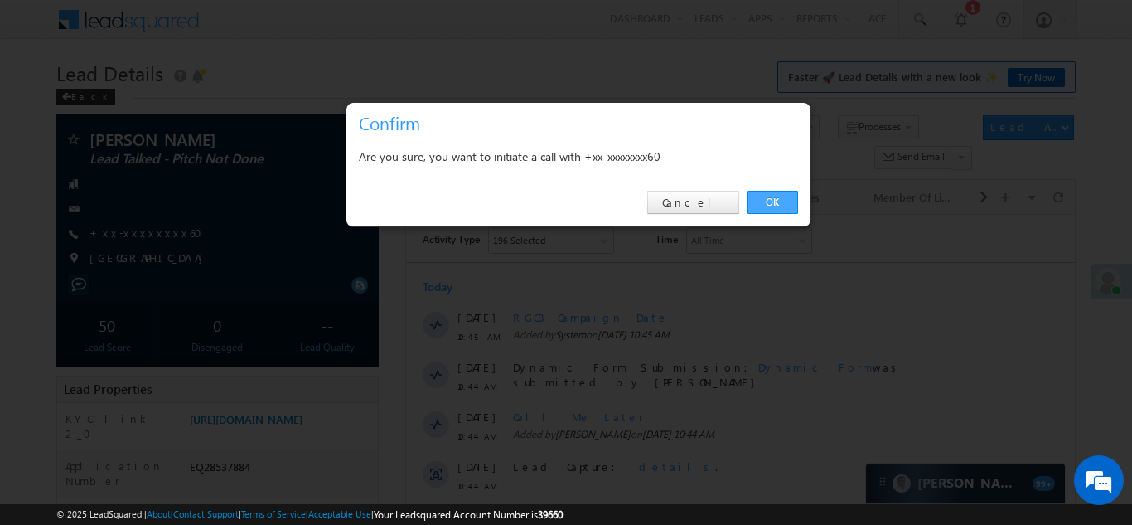
click at [766, 201] on link "OK" at bounding box center [773, 202] width 51 height 23
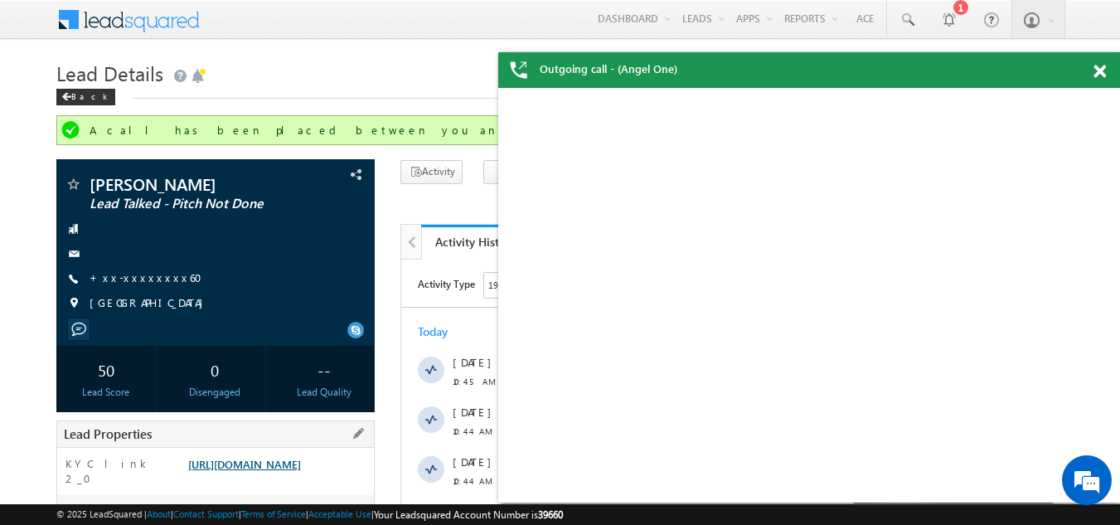
drag, startPoint x: 297, startPoint y: 432, endPoint x: 292, endPoint y: 467, distance: 35.2
click at [292, 467] on link "[URL][DOMAIN_NAME]" at bounding box center [244, 464] width 113 height 14
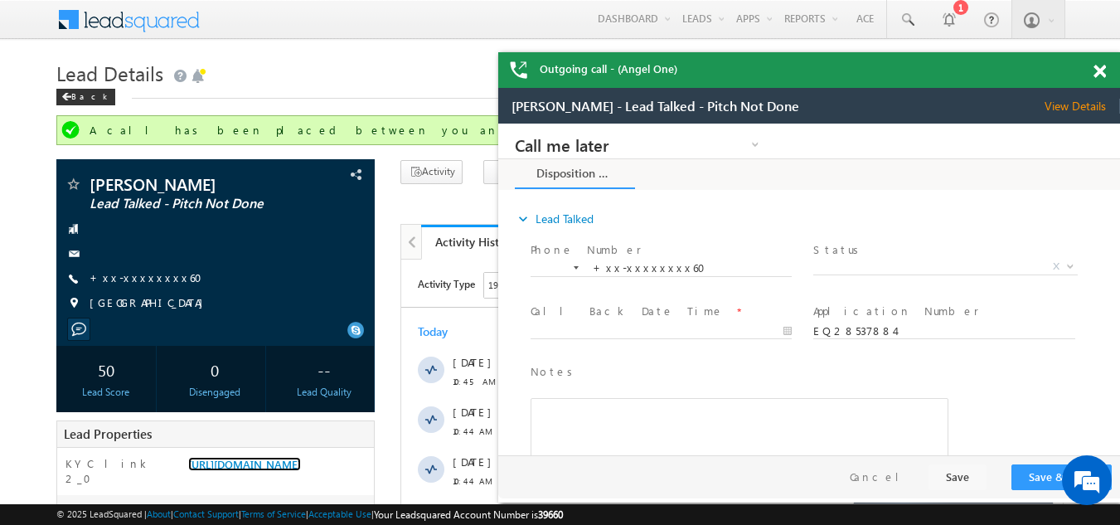
click at [1096, 65] on div "Outgoing call - (Angel One)" at bounding box center [809, 70] width 622 height 36
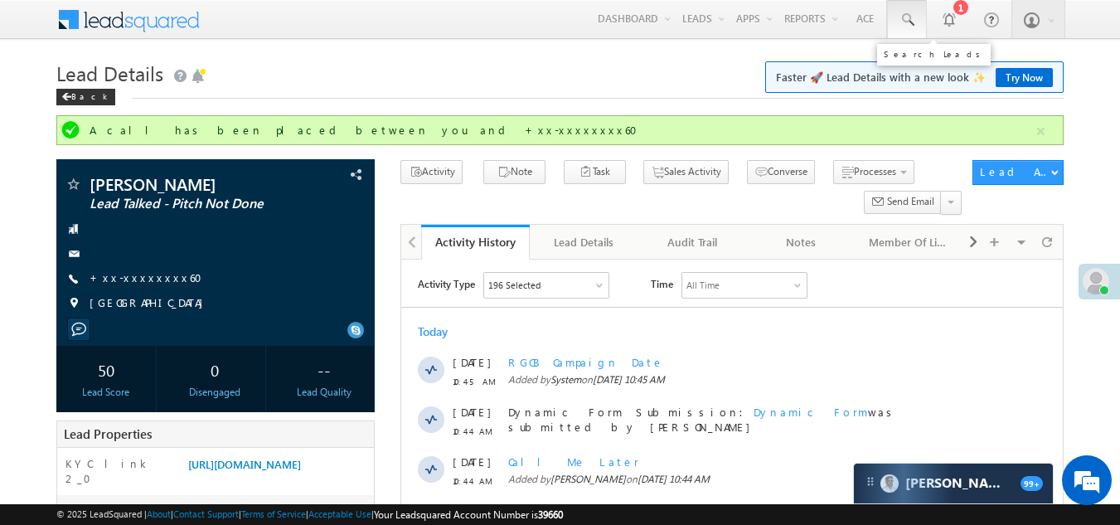
click at [907, 23] on span at bounding box center [906, 20] width 17 height 17
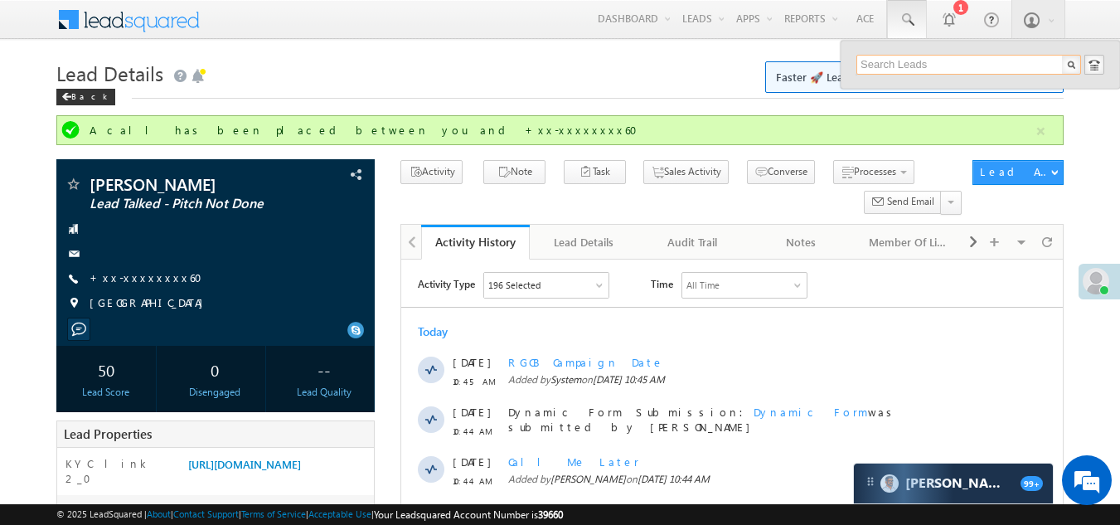
paste input "EQ28517711"
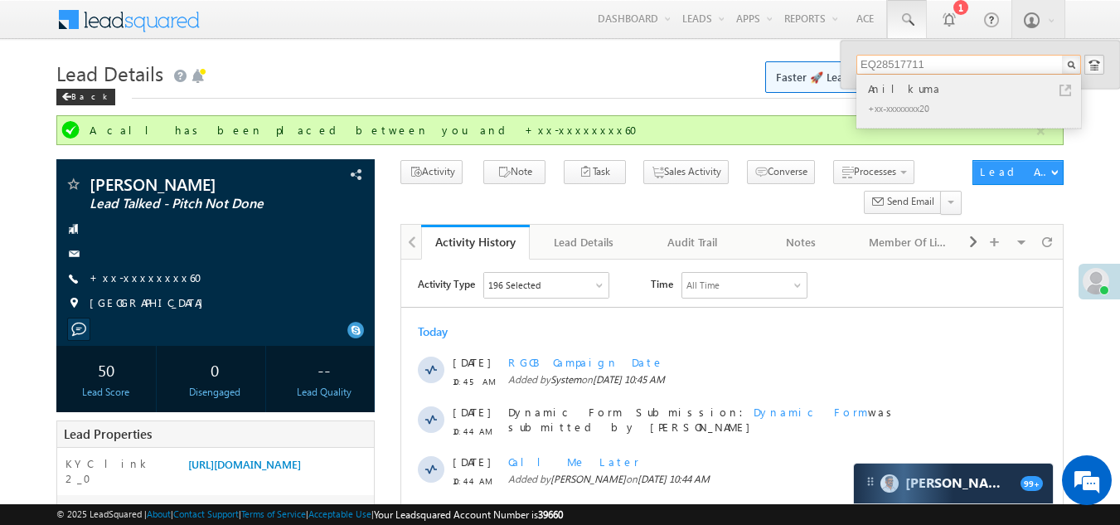
type input "EQ28517711"
click at [899, 96] on div "Anilkuma" at bounding box center [975, 89] width 222 height 18
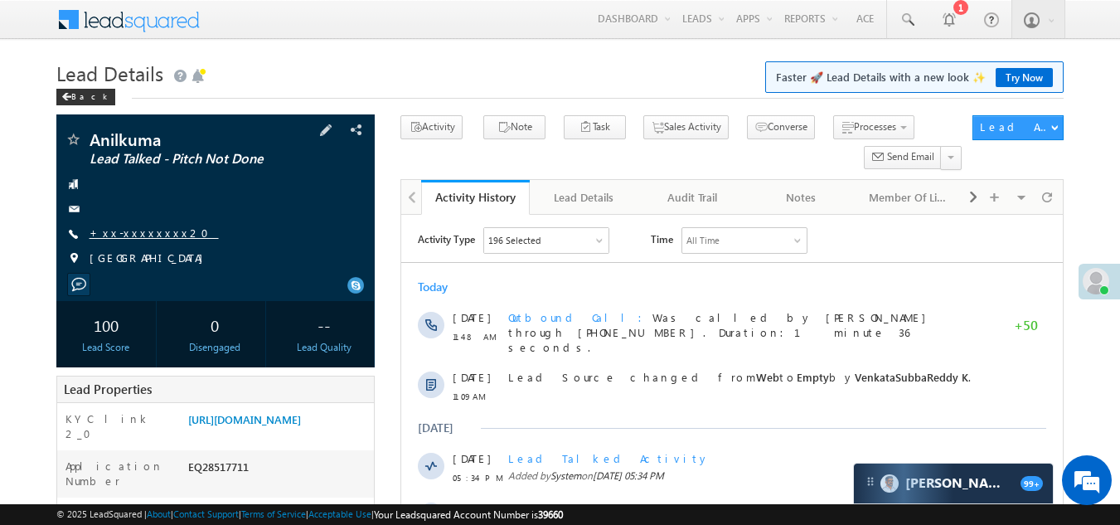
click at [122, 227] on link "+xx-xxxxxxxx20" at bounding box center [154, 232] width 129 height 14
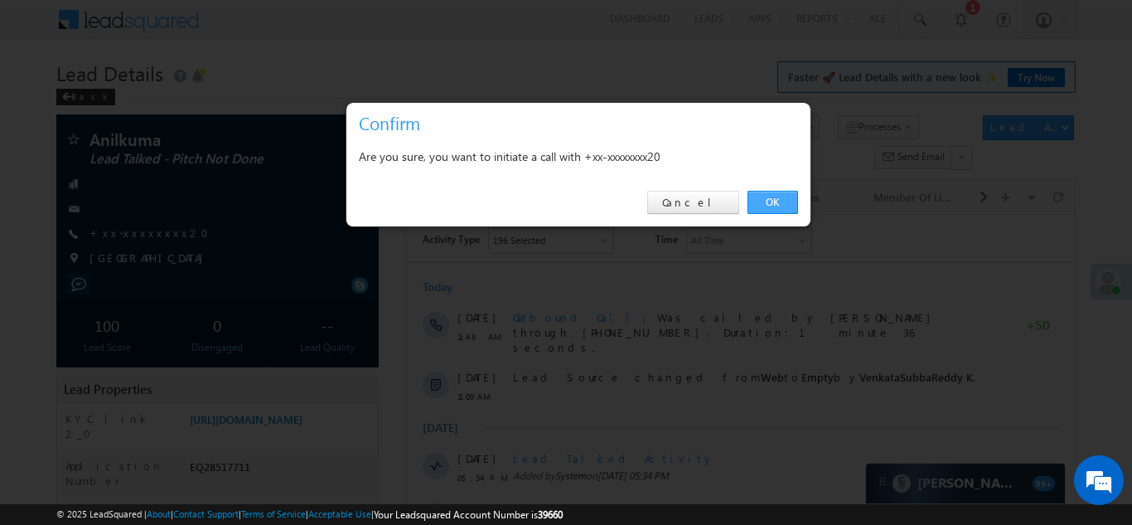
click at [777, 202] on link "OK" at bounding box center [773, 202] width 51 height 23
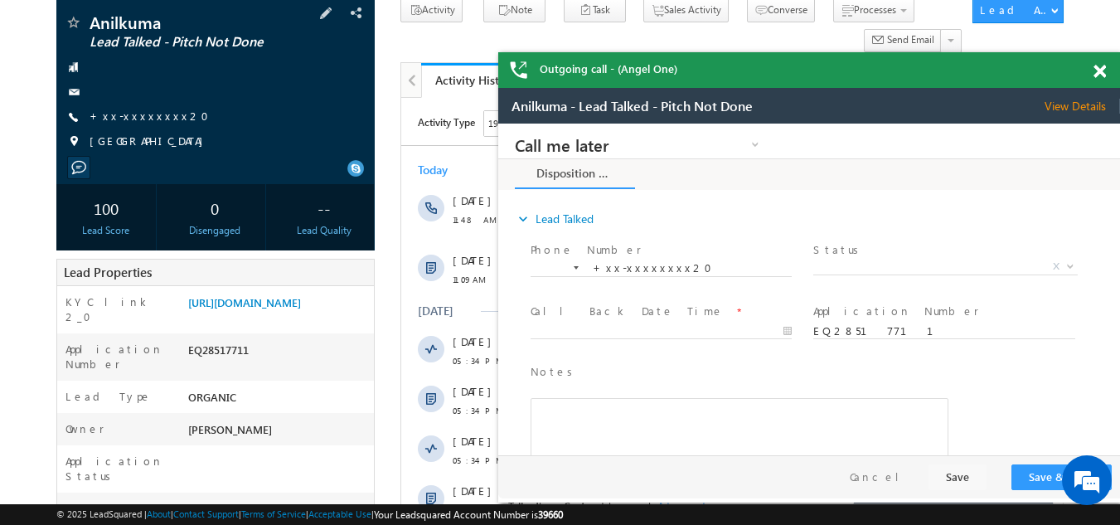
scroll to position [166, 0]
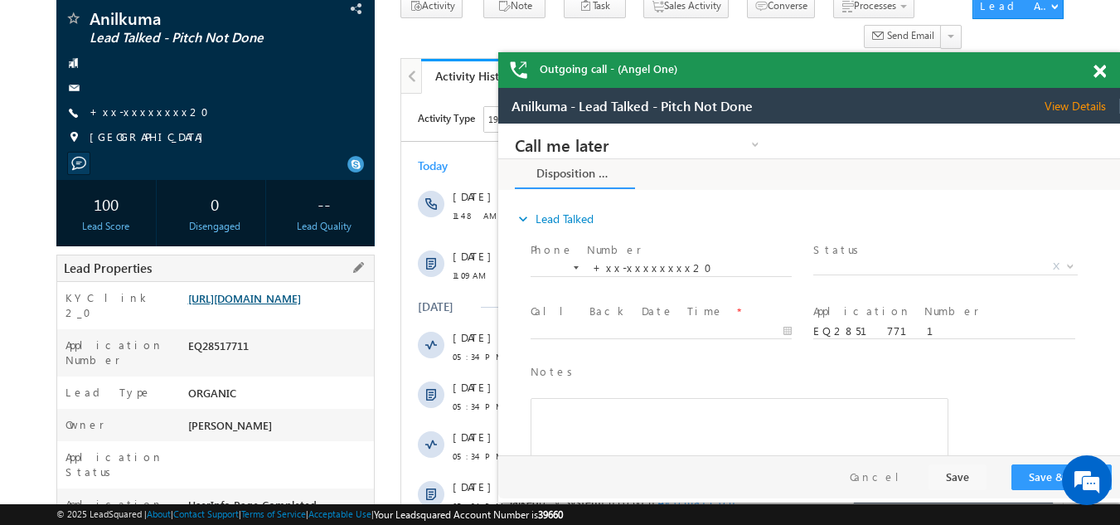
click at [0, 0] on link "[URL][DOMAIN_NAME]" at bounding box center [0, 0] width 0 height 0
click at [1104, 72] on span at bounding box center [1099, 72] width 12 height 14
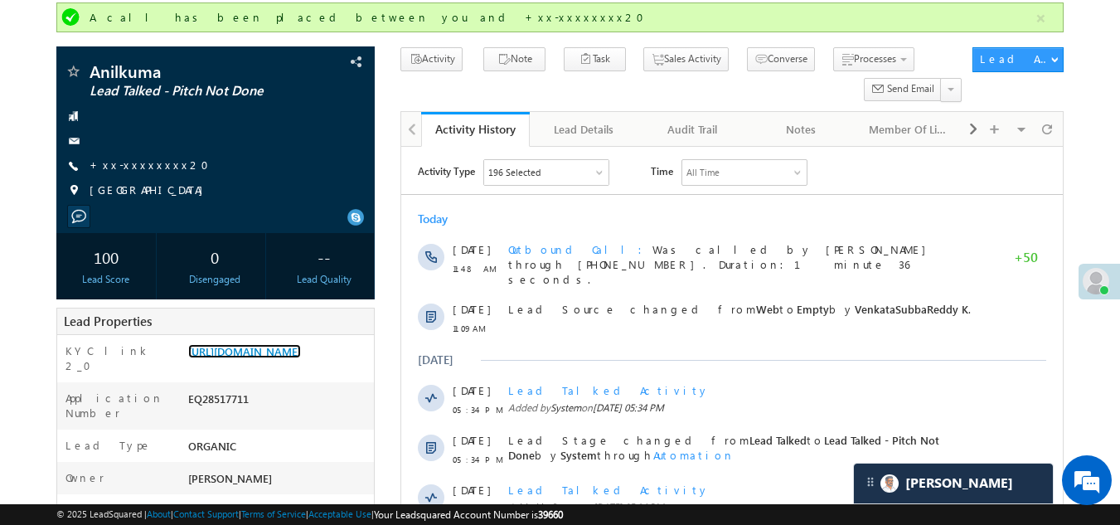
scroll to position [83, 0]
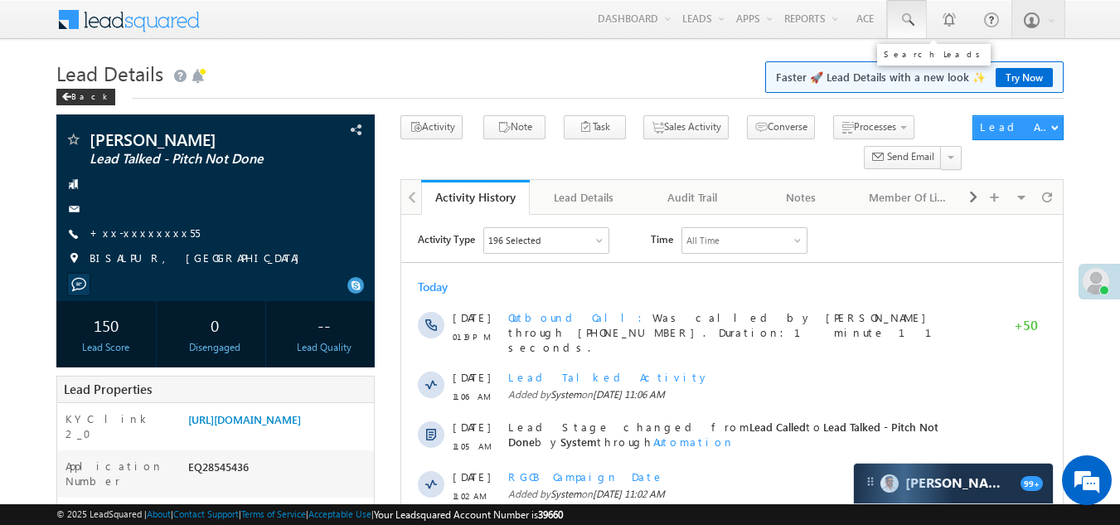
click at [903, 20] on span at bounding box center [906, 20] width 17 height 17
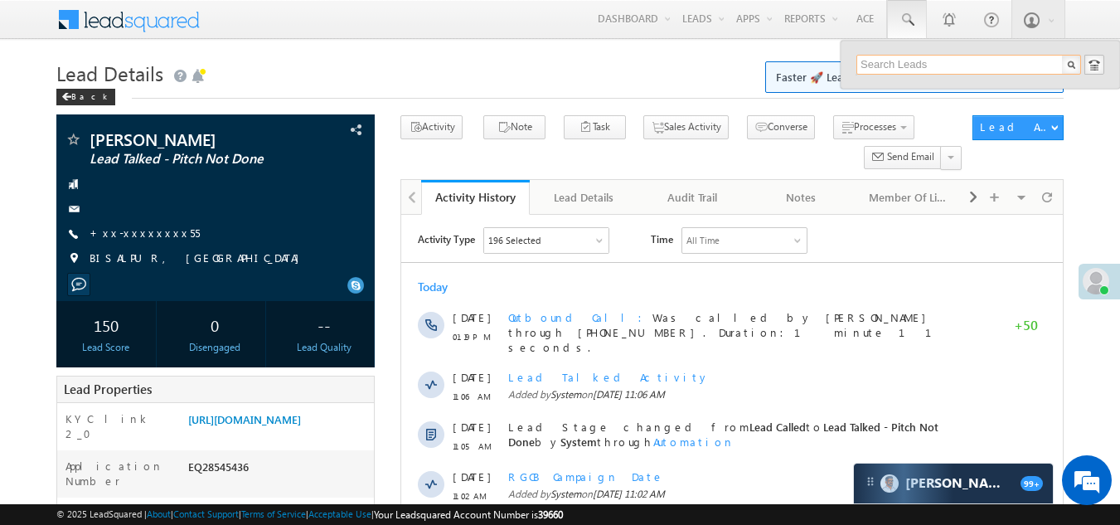
paste input "EQ27315452"
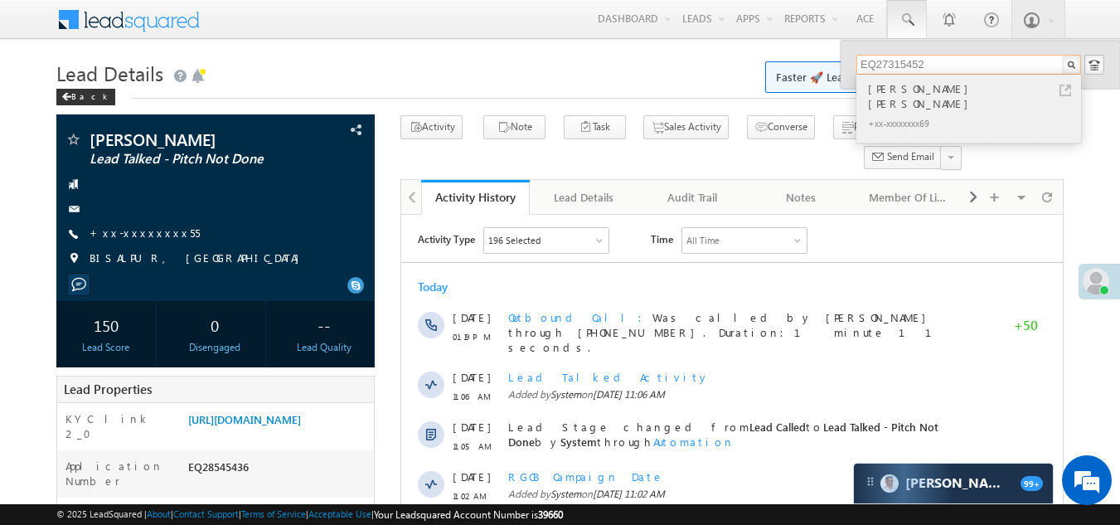
type input "EQ27315452"
click at [896, 89] on div "Syed Mohamed Anwar Ali" at bounding box center [975, 96] width 222 height 33
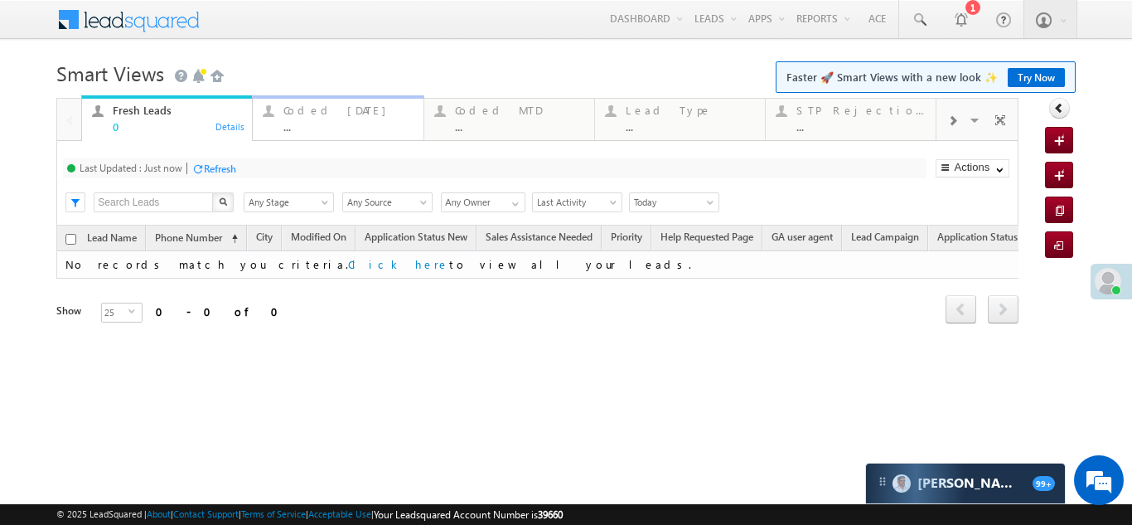
click at [311, 116] on div "Coded Today" at bounding box center [347, 110] width 129 height 13
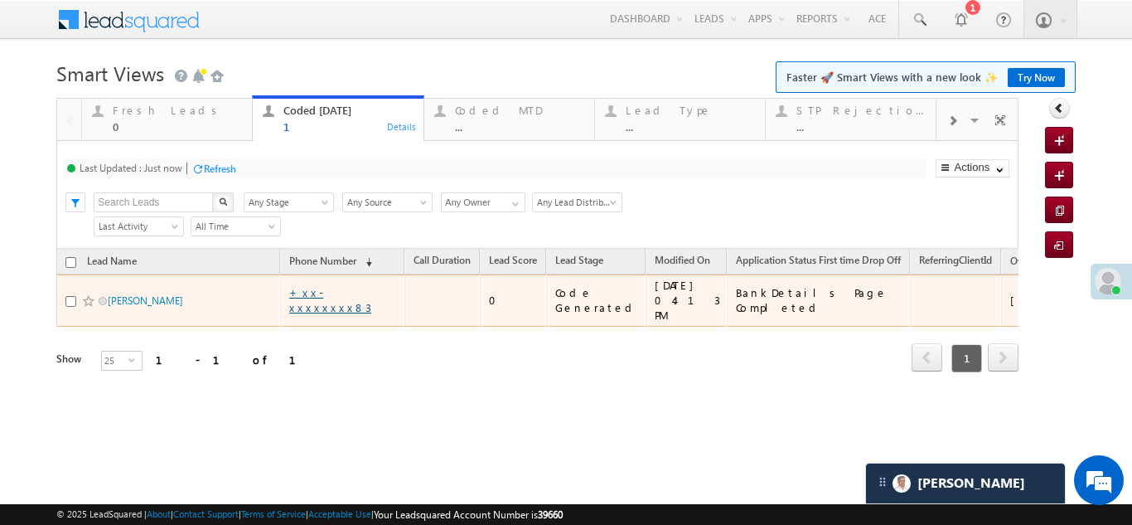
click at [326, 288] on link "+xx-xxxxxxxx83" at bounding box center [330, 299] width 82 height 29
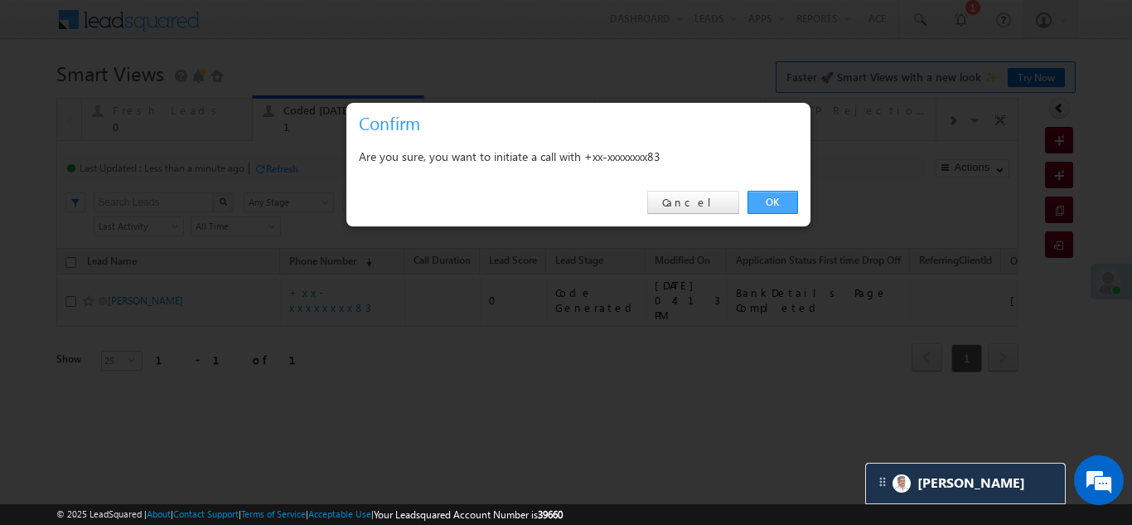
click at [762, 198] on link "OK" at bounding box center [773, 202] width 51 height 23
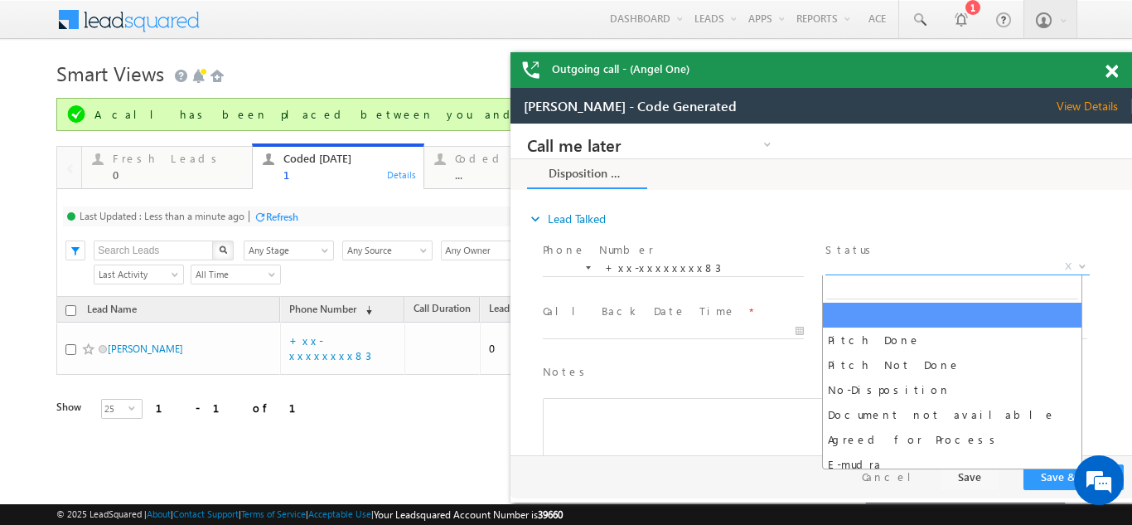
click at [869, 264] on span "X" at bounding box center [957, 267] width 264 height 17
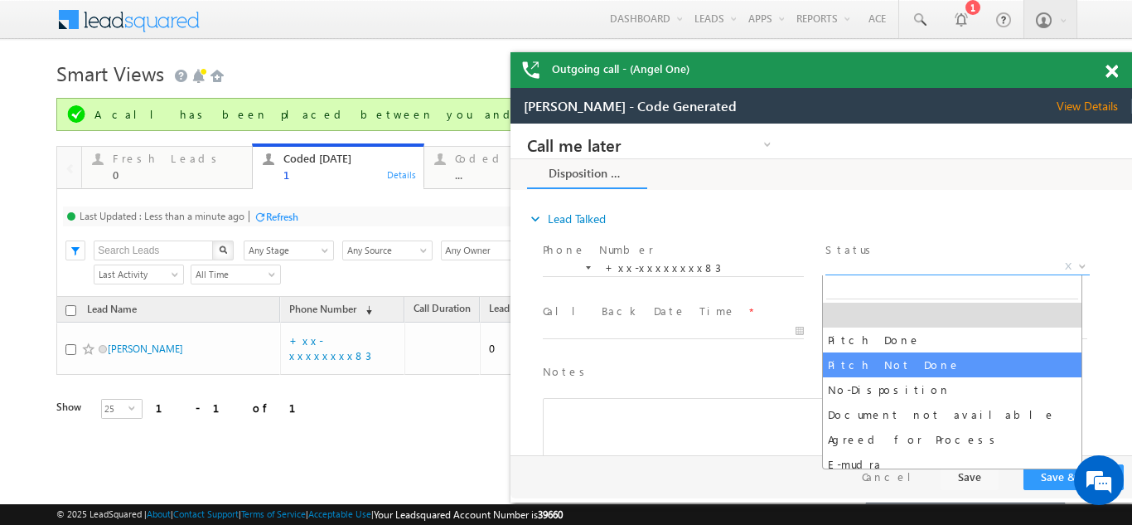
select select "Pitch Not Done"
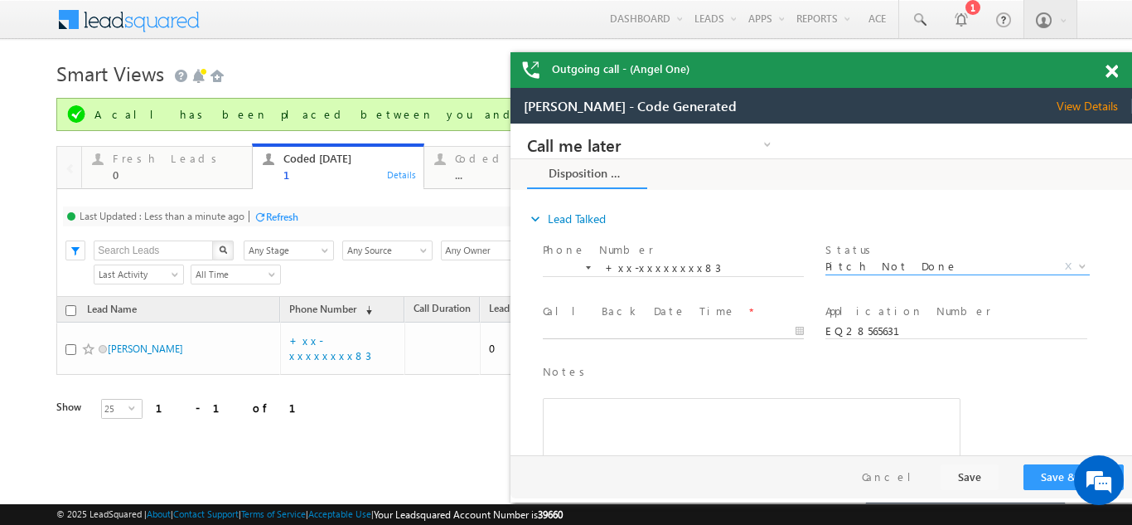
type input "09/08/25 4:15 PM"
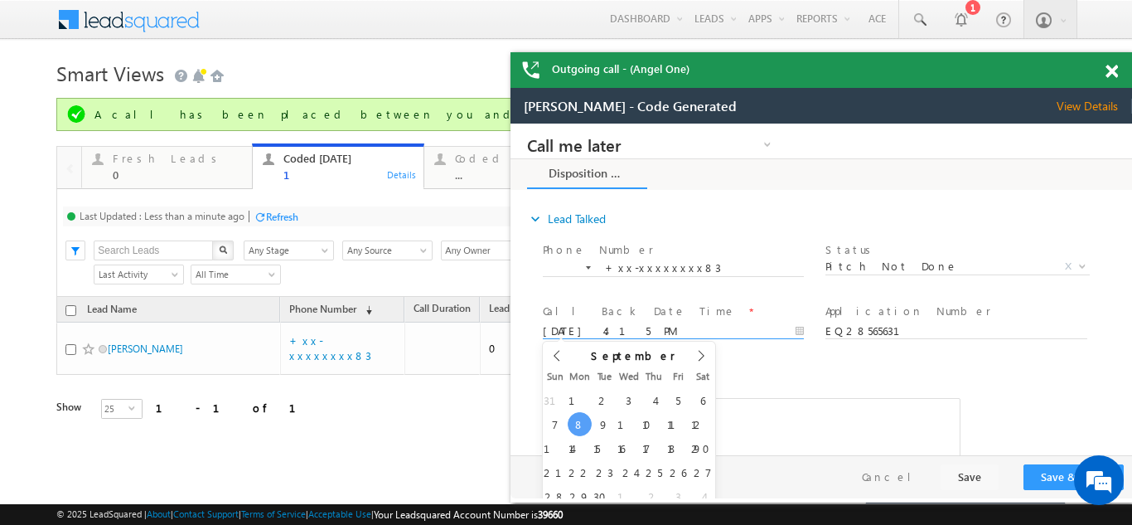
click at [649, 327] on input "09/08/25 4:15 PM" at bounding box center [673, 331] width 261 height 17
click at [1045, 476] on button "Save & Close" at bounding box center [1074, 477] width 100 height 26
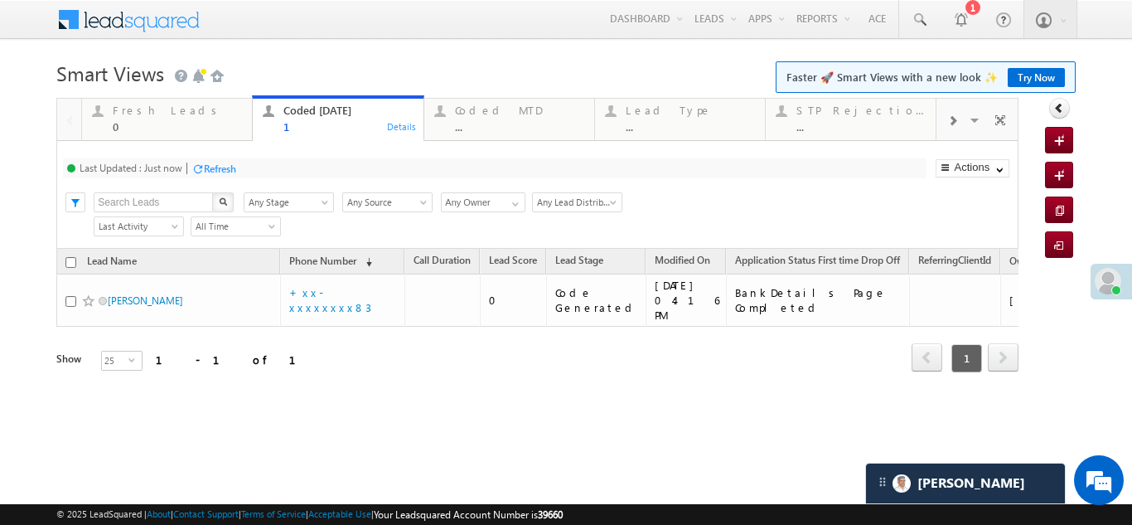
click at [230, 166] on div "Refresh" at bounding box center [220, 168] width 32 height 12
click at [224, 167] on div "Refresh" at bounding box center [220, 168] width 32 height 12
click at [219, 170] on div "Refresh" at bounding box center [220, 168] width 32 height 12
click at [478, 109] on div "Coded MTD" at bounding box center [519, 110] width 129 height 13
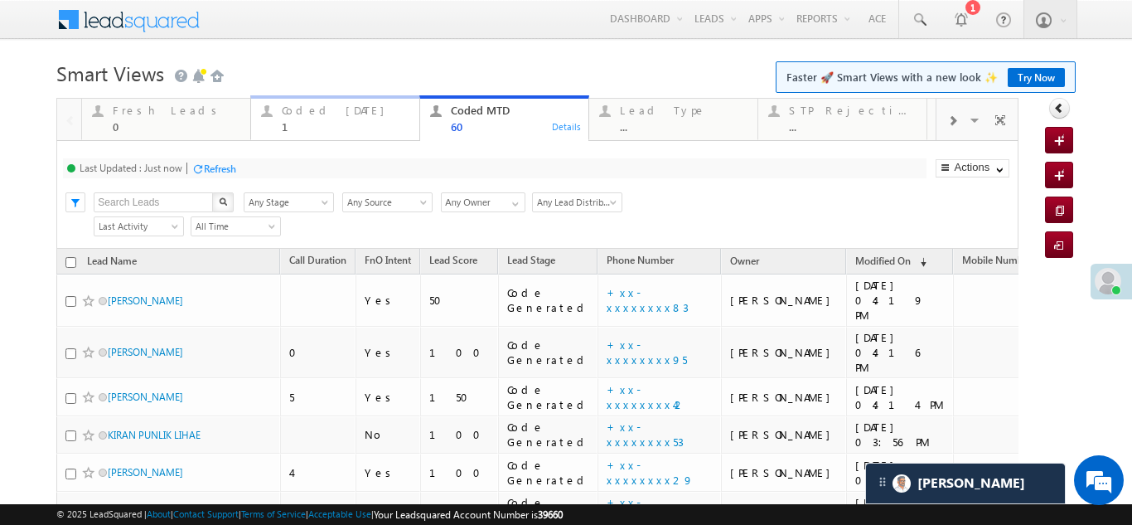
click at [294, 114] on div "Coded Today" at bounding box center [346, 110] width 128 height 13
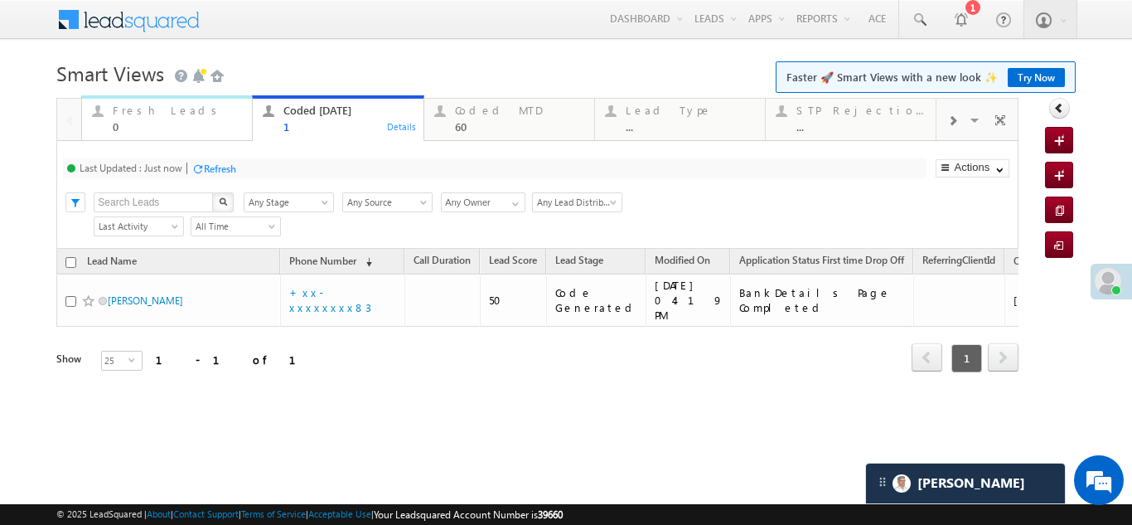
click at [135, 115] on div "Fresh Leads" at bounding box center [177, 110] width 129 height 13
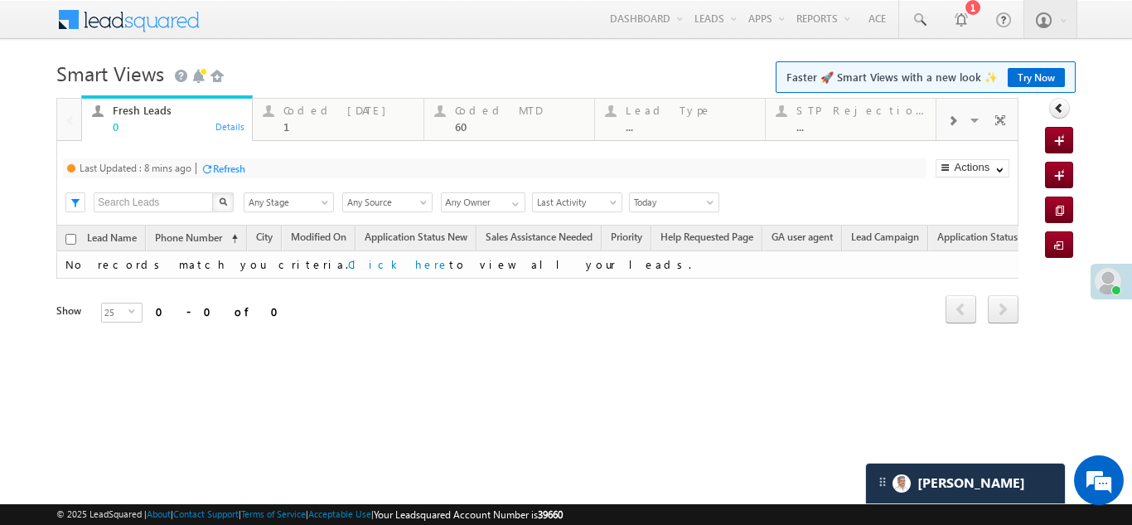
click at [238, 168] on div "Refresh" at bounding box center [229, 168] width 32 height 12
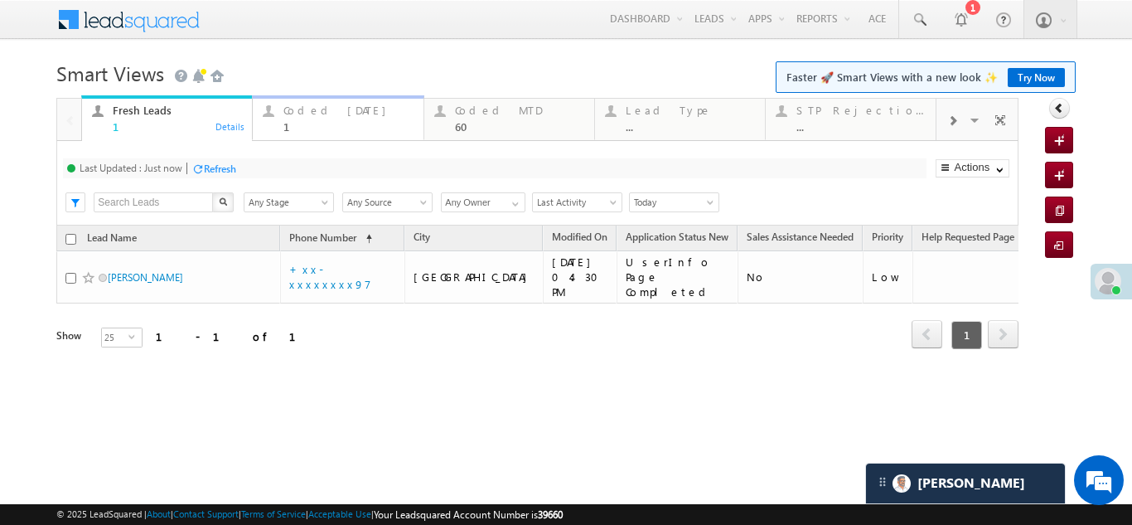
click at [321, 119] on div "Coded Today 1" at bounding box center [347, 116] width 129 height 32
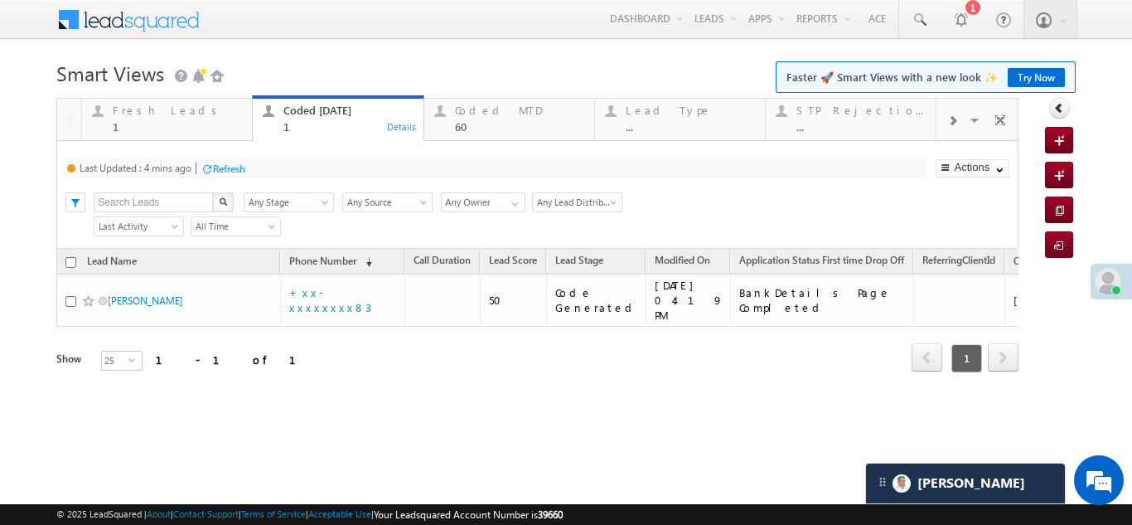
click at [245, 167] on div "Refresh" at bounding box center [229, 168] width 32 height 12
click at [144, 105] on div "Fresh Leads" at bounding box center [177, 110] width 129 height 13
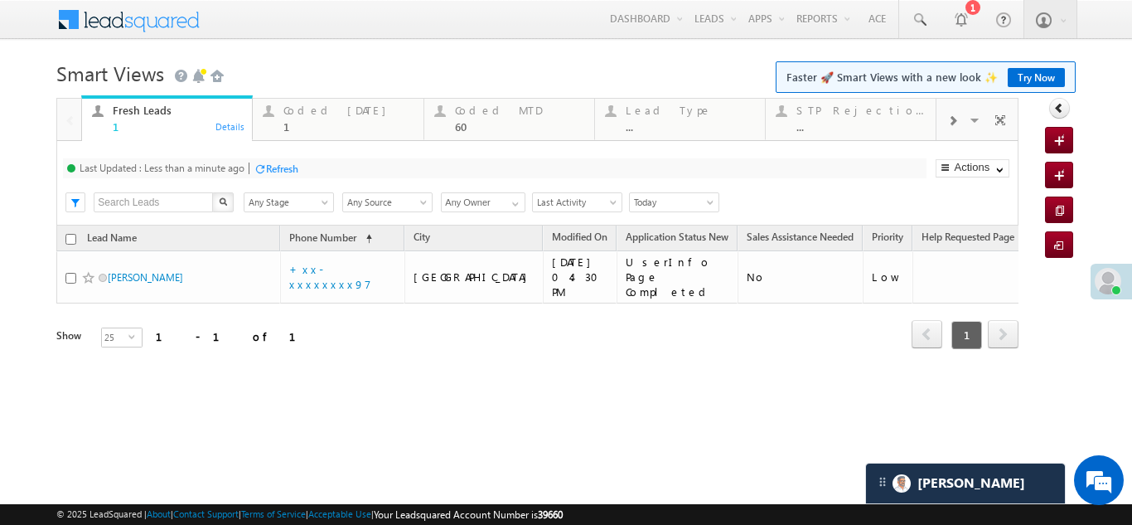
click at [140, 111] on div "Fresh Leads" at bounding box center [177, 110] width 129 height 13
click at [242, 167] on div "Last Updated : Just now Refresh Refreshing..." at bounding box center [494, 168] width 863 height 20
click at [235, 163] on div "Refresh" at bounding box center [220, 168] width 32 height 12
click at [216, 168] on div "Refresh" at bounding box center [220, 168] width 32 height 12
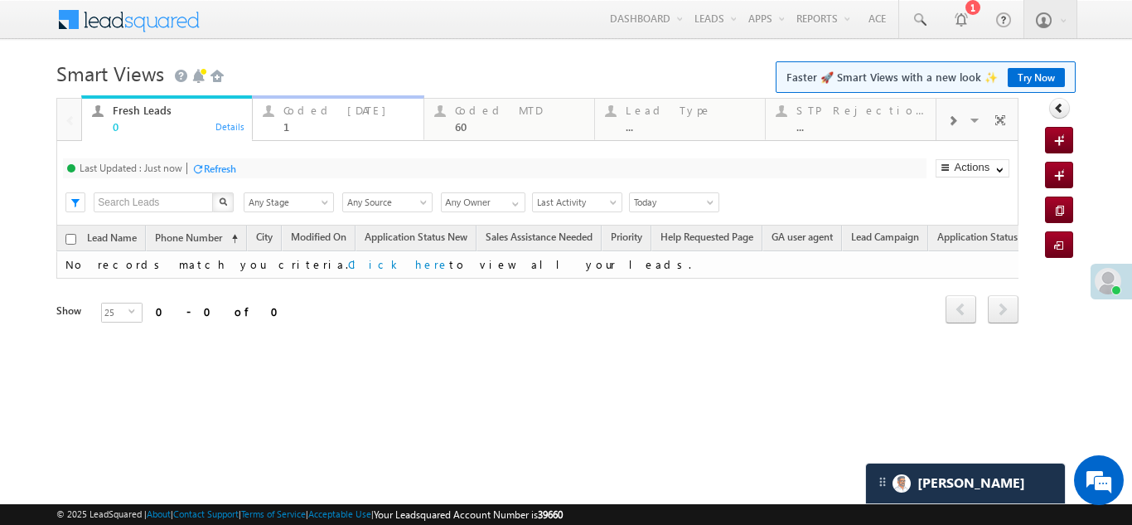
click at [312, 104] on div "Coded Today" at bounding box center [347, 110] width 129 height 13
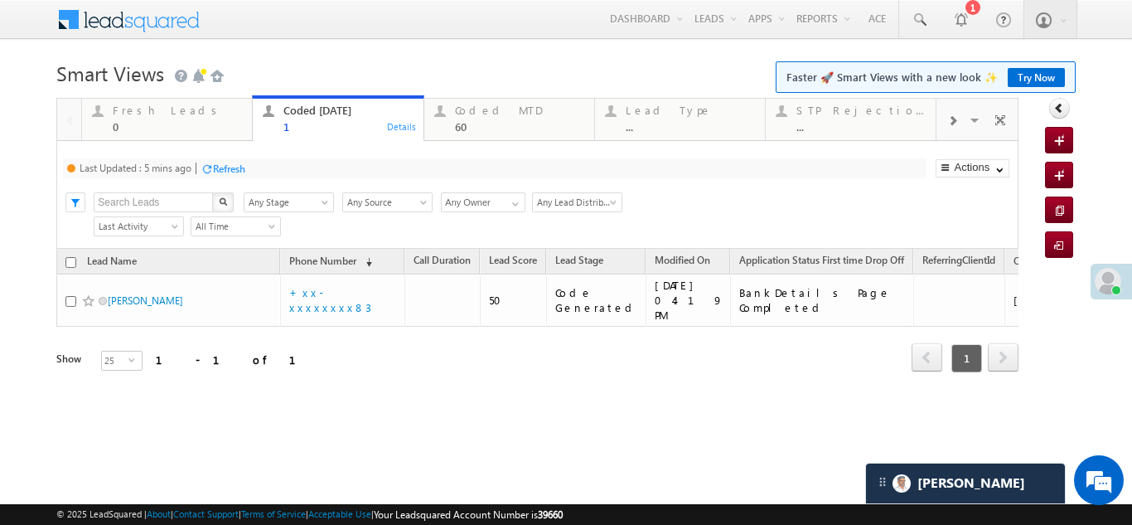
click at [222, 162] on div "Refresh" at bounding box center [229, 168] width 32 height 12
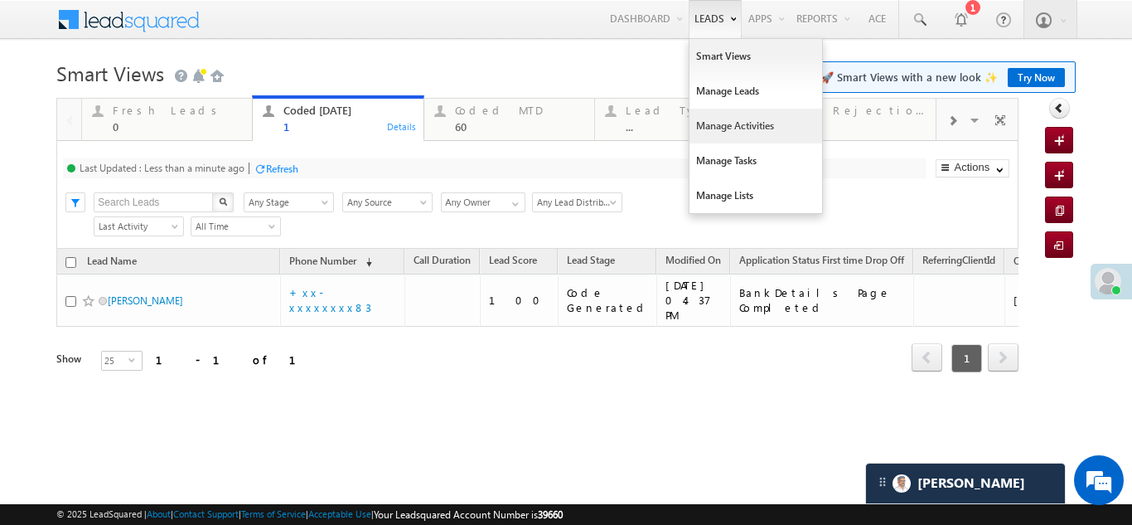
click at [728, 129] on link "Manage Activities" at bounding box center [756, 126] width 133 height 35
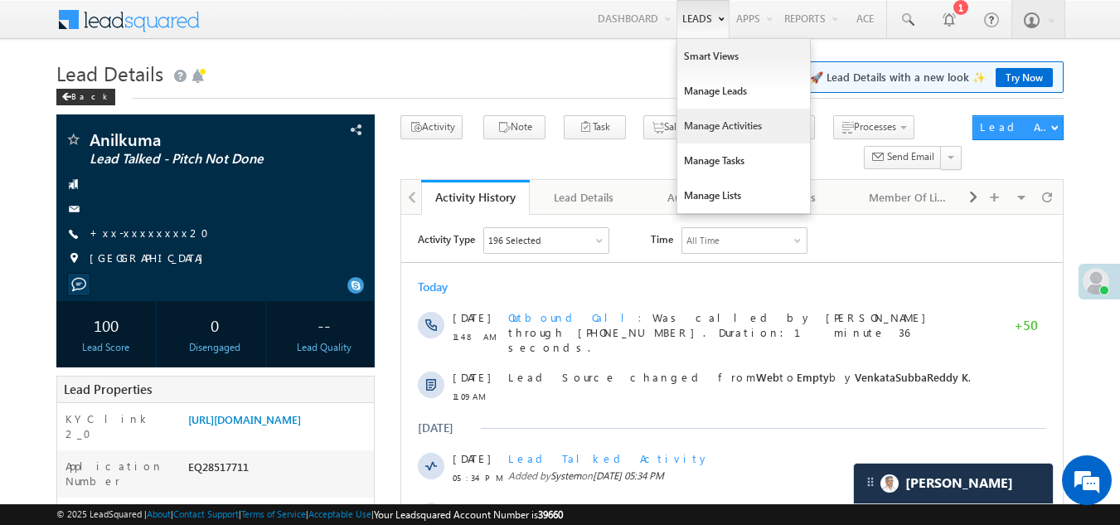
click at [713, 123] on link "Manage Activities" at bounding box center [743, 126] width 133 height 35
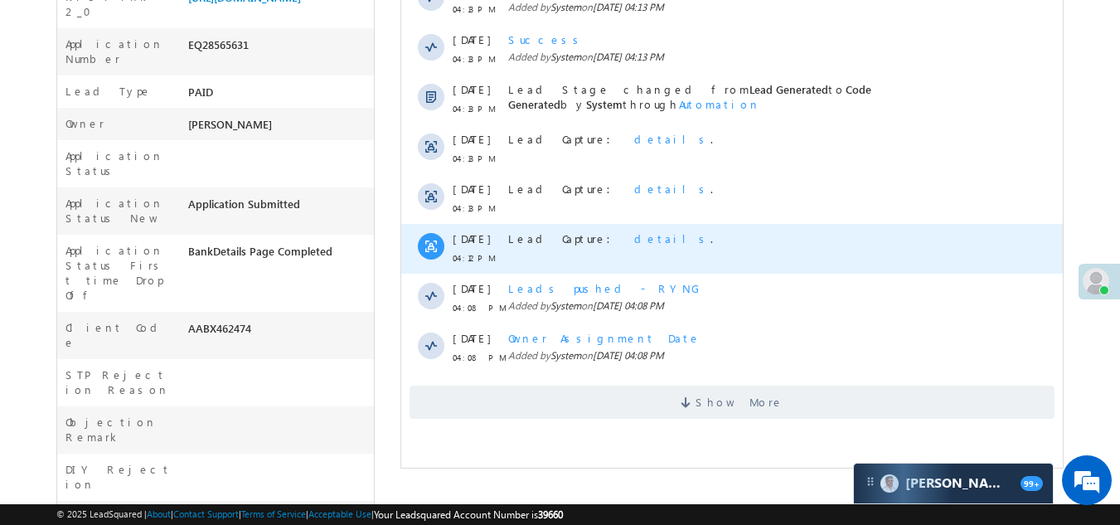
scroll to position [497, 0]
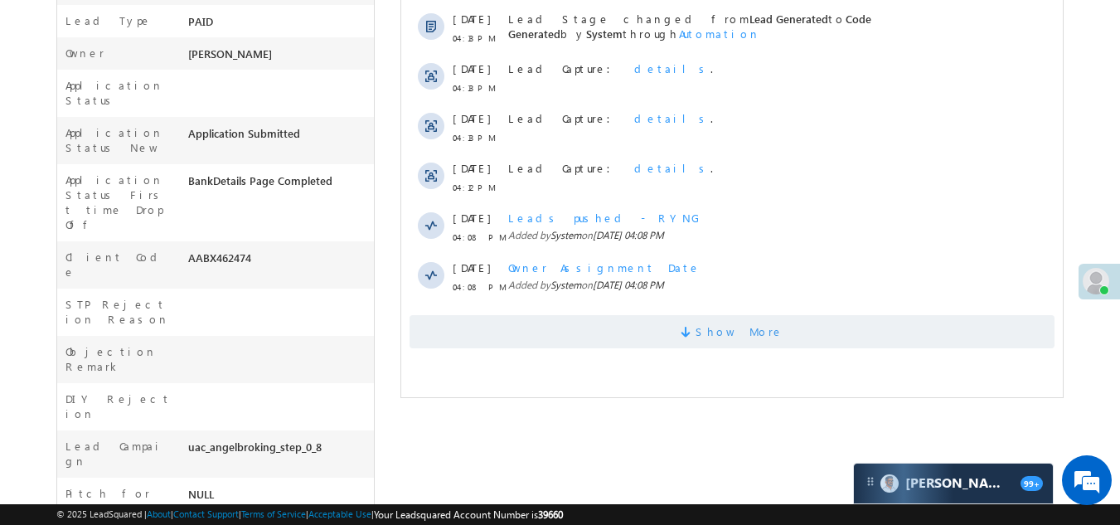
click at [631, 336] on span "Show More" at bounding box center [731, 331] width 645 height 33
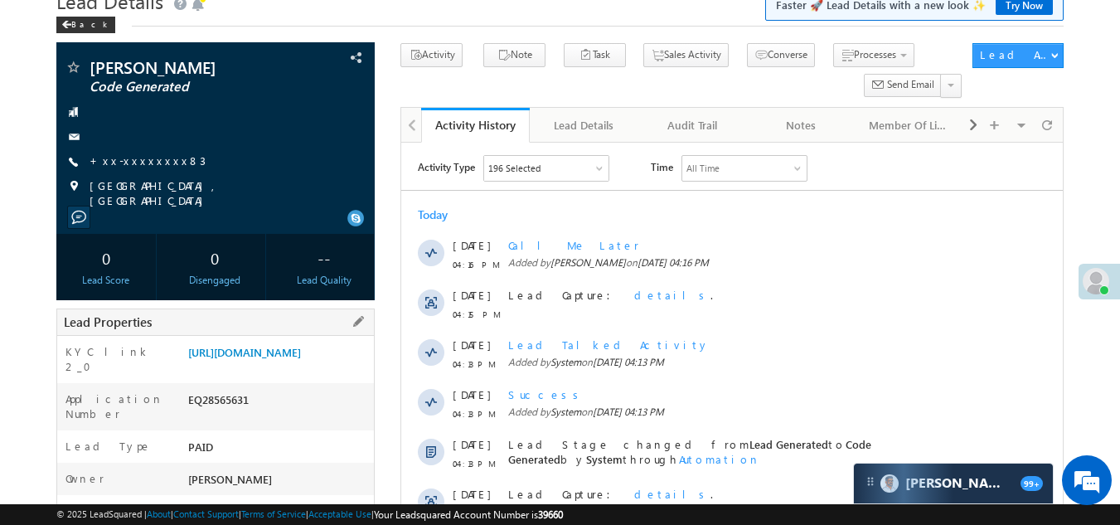
scroll to position [83, 0]
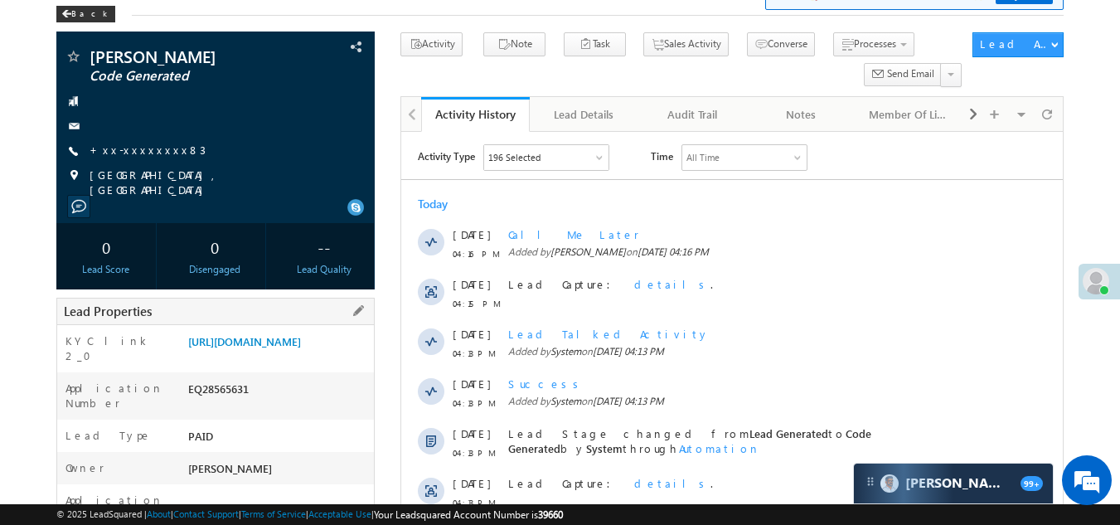
drag, startPoint x: 187, startPoint y: 407, endPoint x: 257, endPoint y: 407, distance: 69.6
click at [257, 404] on div "EQ28565631" at bounding box center [279, 391] width 191 height 23
copy div "EQ28565631"
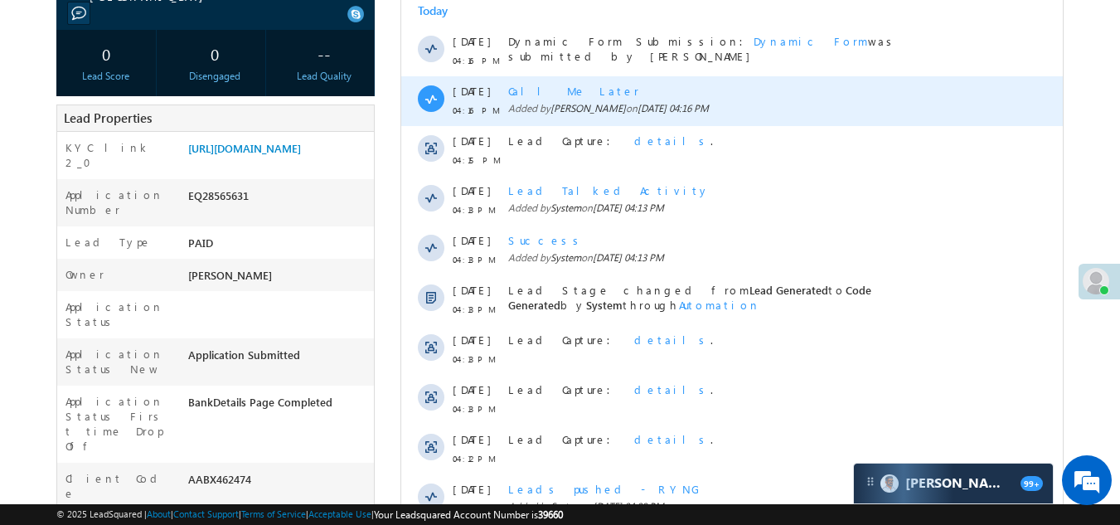
scroll to position [414, 0]
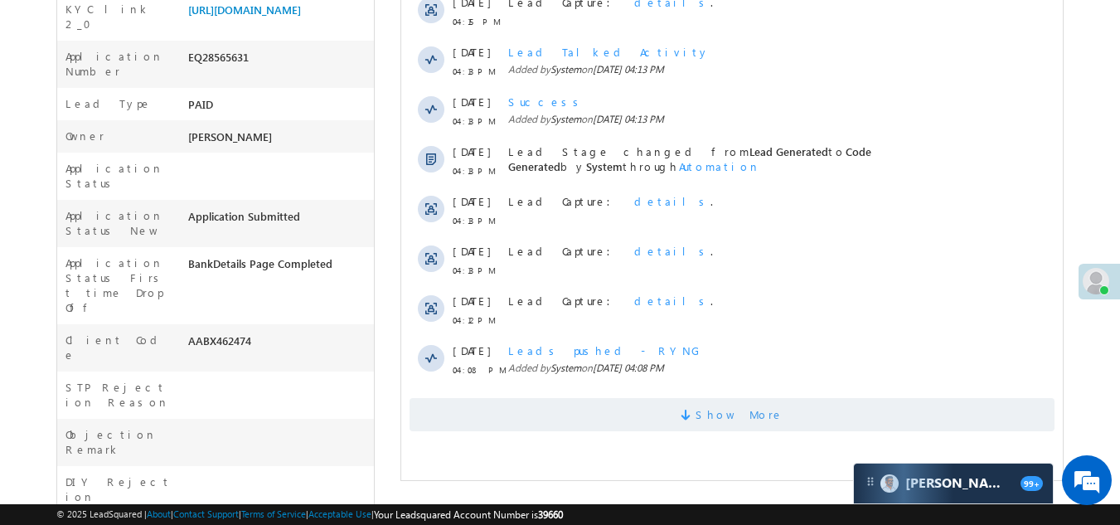
click at [720, 417] on span "Show More" at bounding box center [739, 414] width 88 height 33
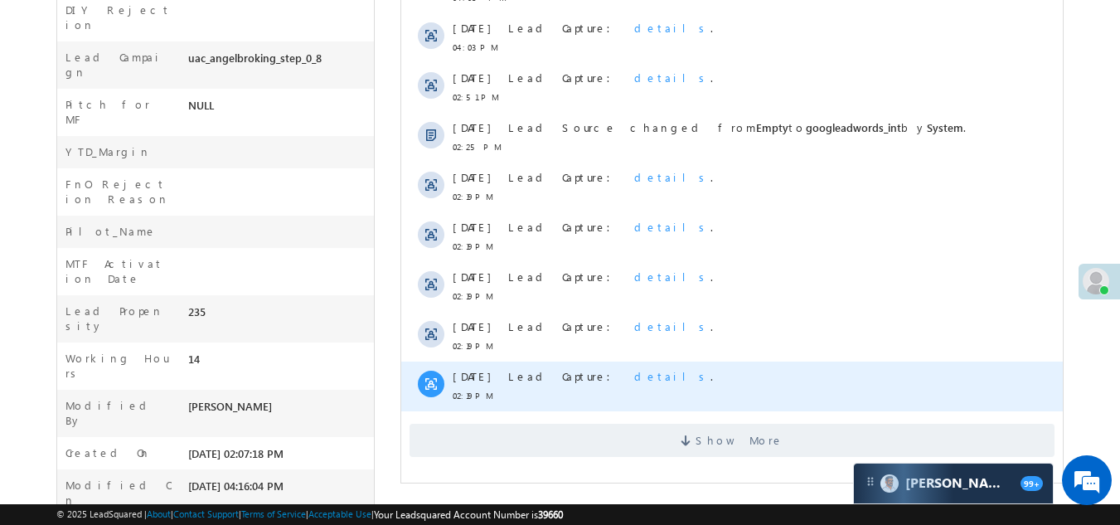
scroll to position [888, 0]
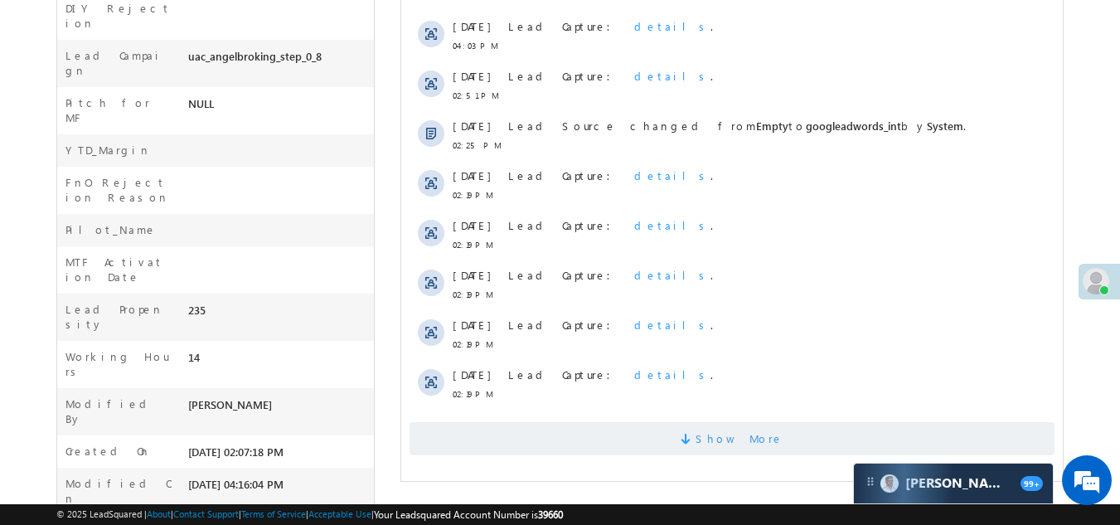
click at [724, 442] on span "Show More" at bounding box center [739, 438] width 88 height 33
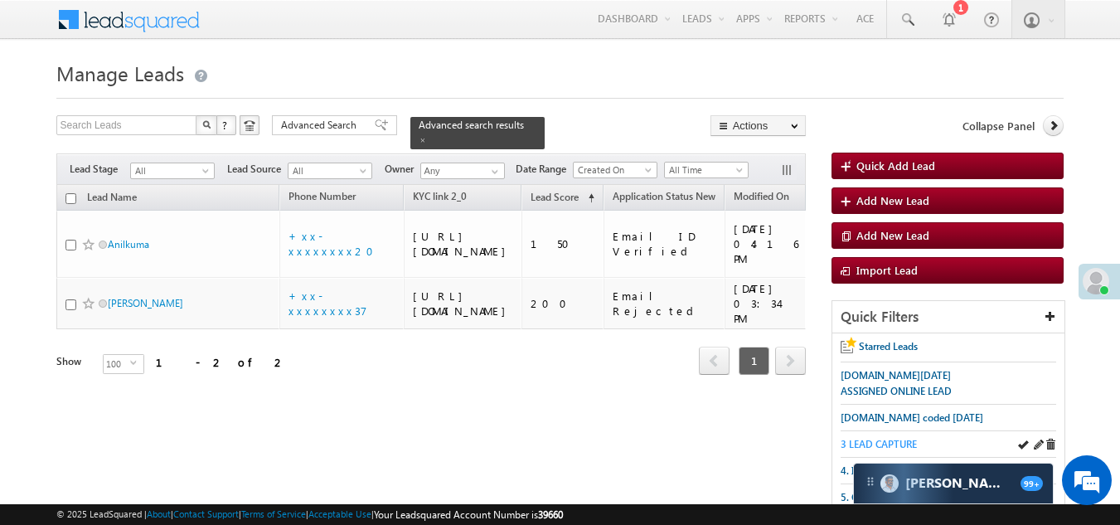
click at [886, 444] on span "3 LEAD CAPTURE" at bounding box center [878, 444] width 76 height 12
click at [885, 438] on span "3 LEAD CAPTURE" at bounding box center [878, 444] width 76 height 12
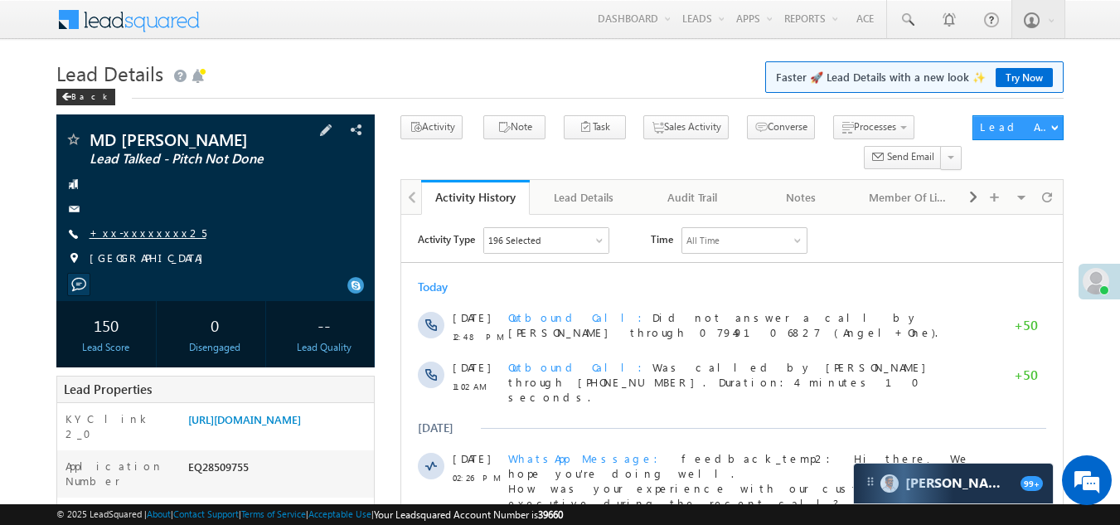
click at [138, 231] on link "+xx-xxxxxxxx25" at bounding box center [148, 232] width 117 height 14
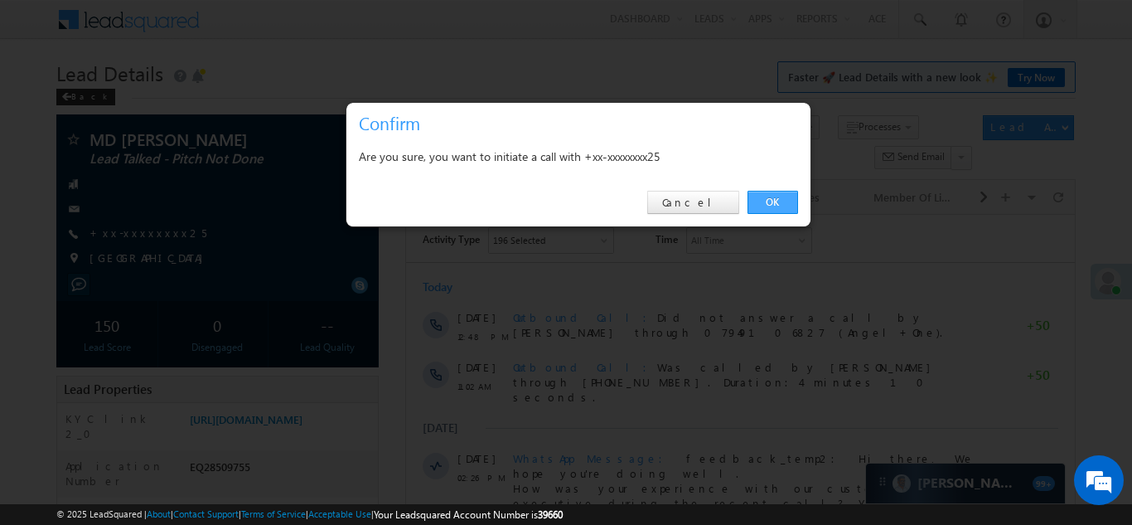
click at [778, 204] on link "OK" at bounding box center [773, 202] width 51 height 23
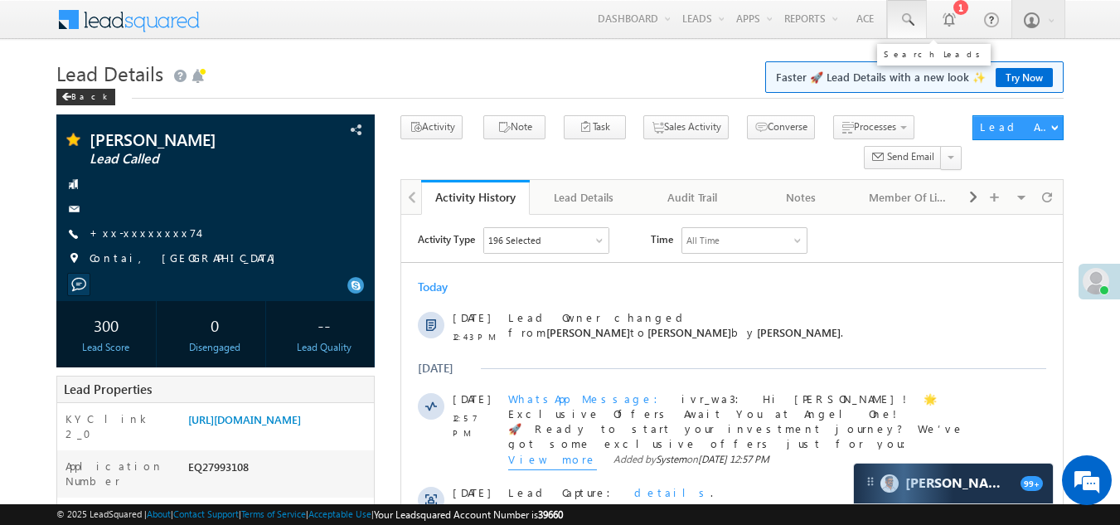
click at [901, 14] on span at bounding box center [906, 20] width 17 height 17
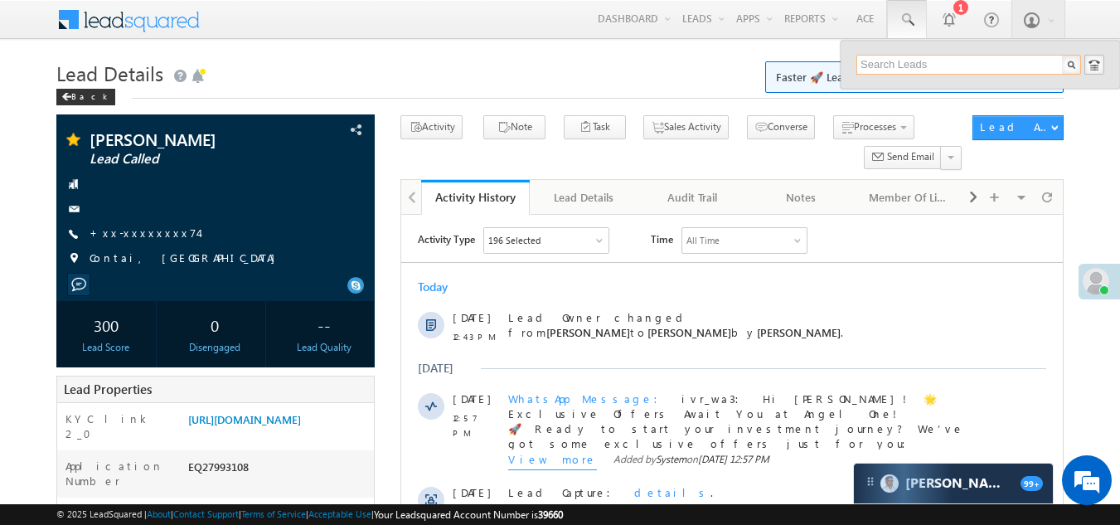
paste input "EQ28498850"
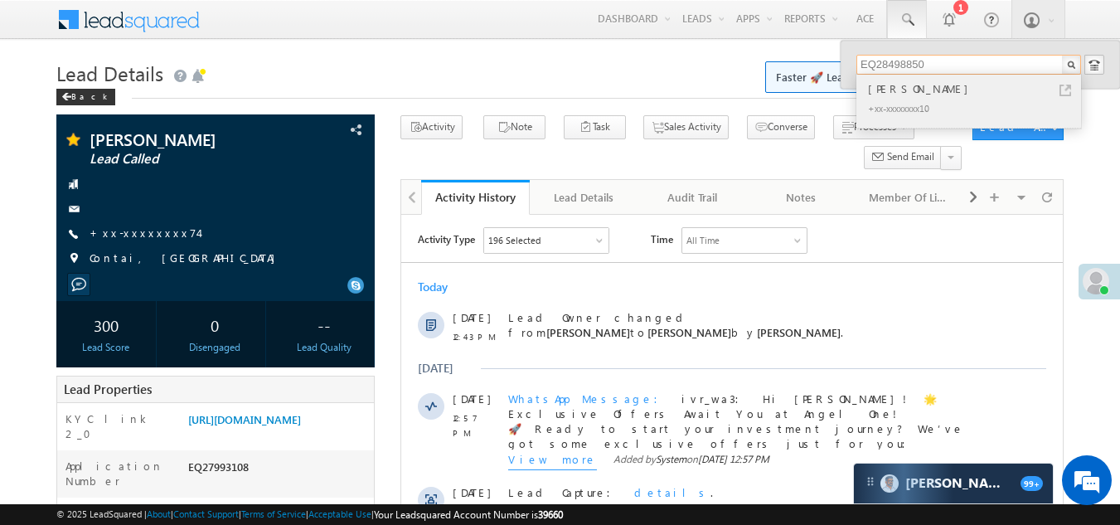
type input "EQ28498850"
click at [902, 89] on div "[PERSON_NAME]" at bounding box center [975, 89] width 222 height 18
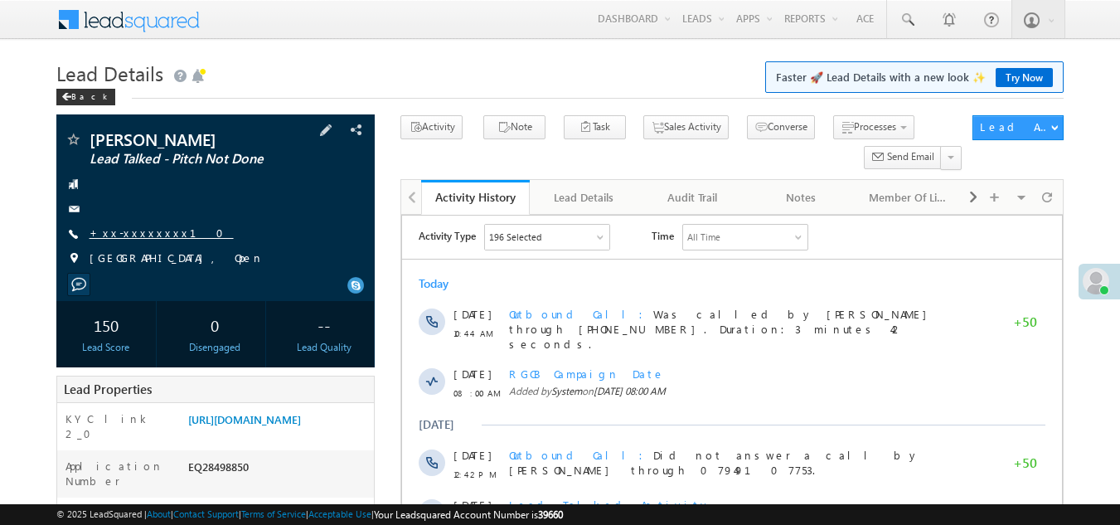
click at [129, 234] on link "+xx-xxxxxxxx10" at bounding box center [162, 232] width 144 height 14
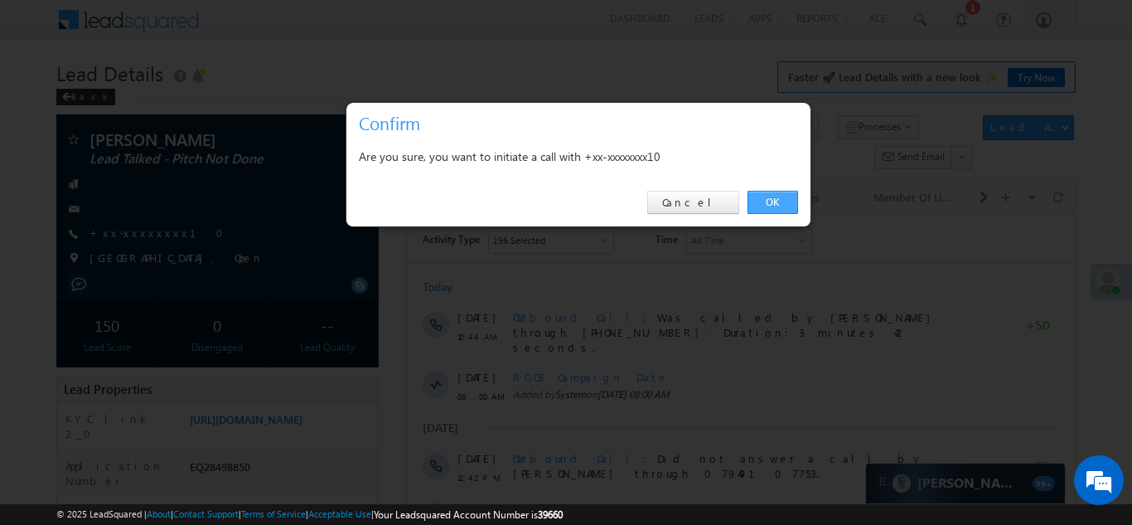
click at [773, 201] on link "OK" at bounding box center [773, 202] width 51 height 23
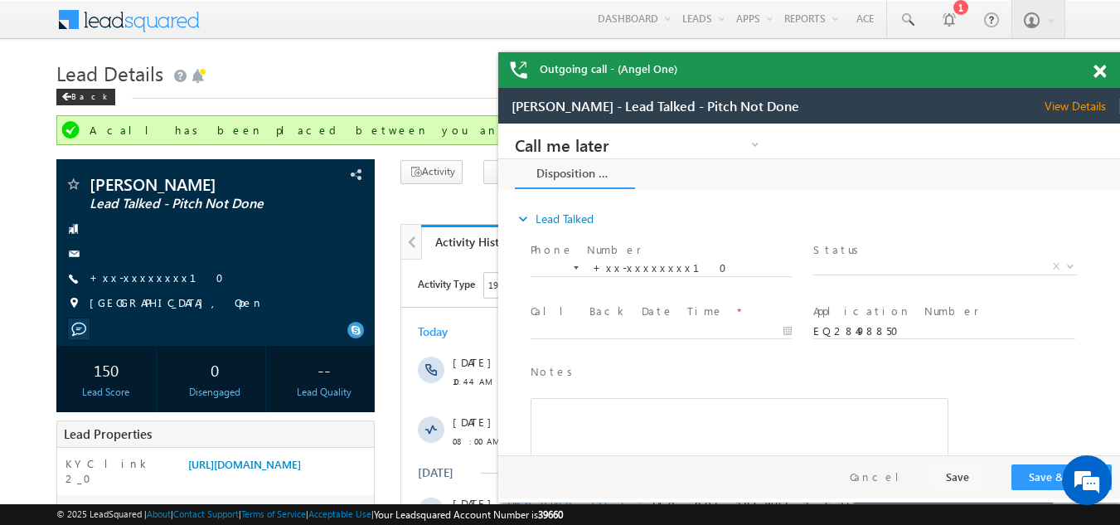
click at [1099, 69] on span at bounding box center [1099, 72] width 12 height 14
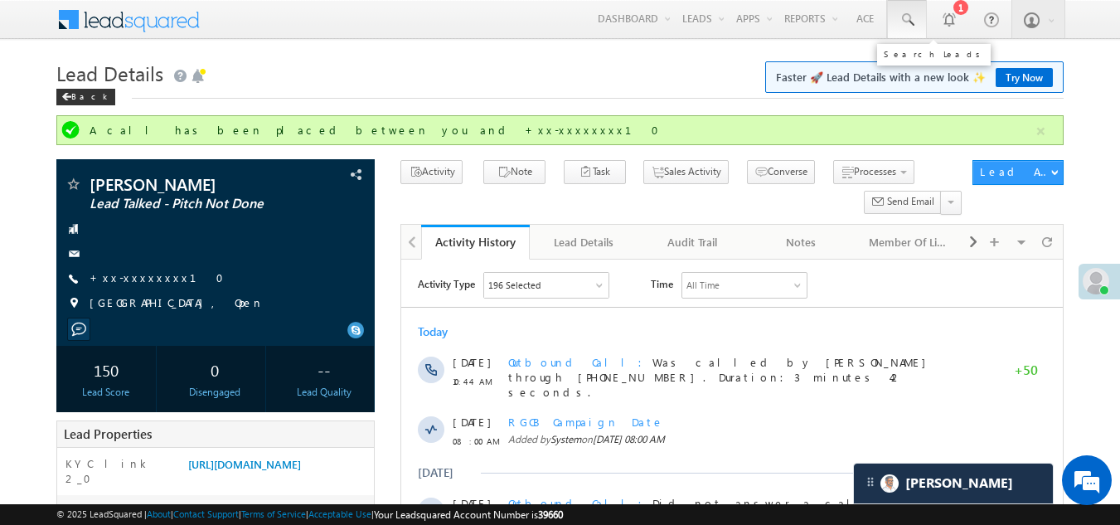
click at [906, 15] on span at bounding box center [906, 20] width 17 height 17
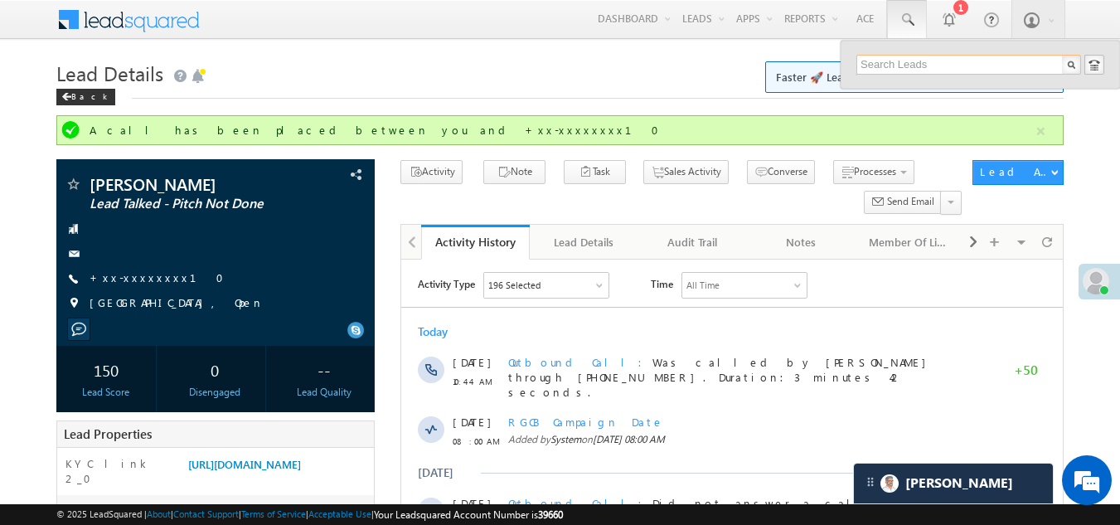
paste input "EQ28565631"
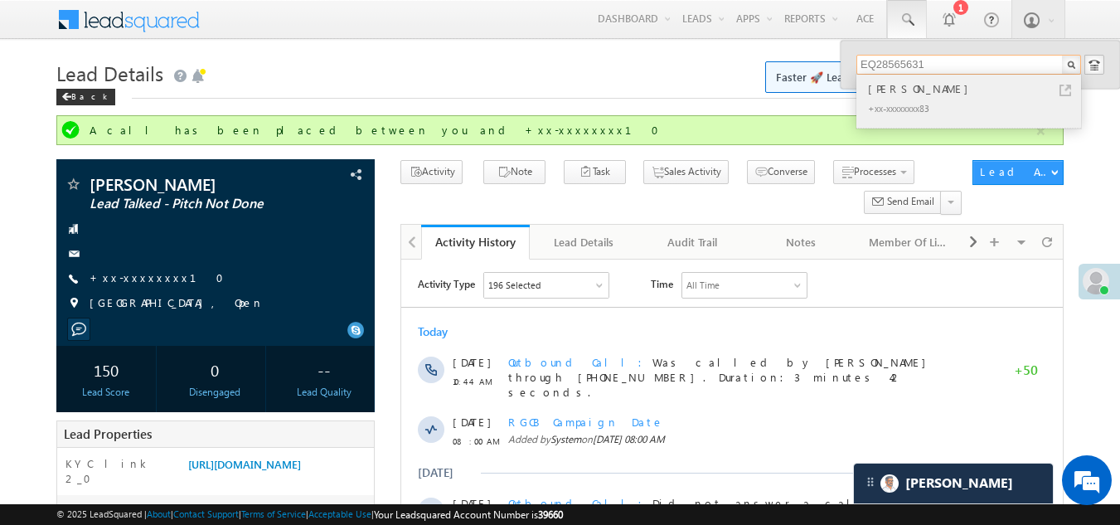
type input "EQ28565631"
click at [878, 97] on div "Kamal Muwel" at bounding box center [975, 89] width 222 height 18
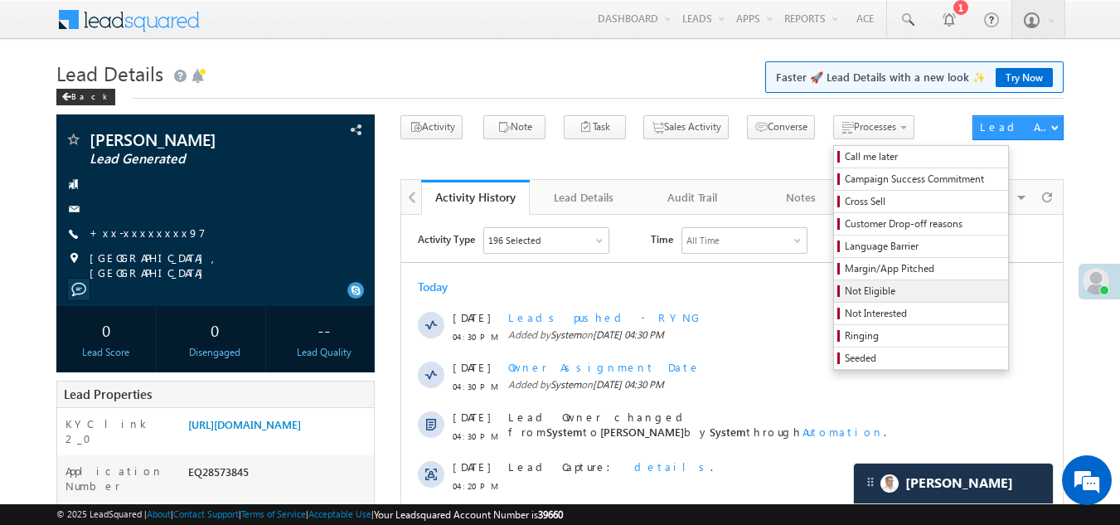
click at [845, 292] on span "Not Eligible" at bounding box center [923, 290] width 157 height 15
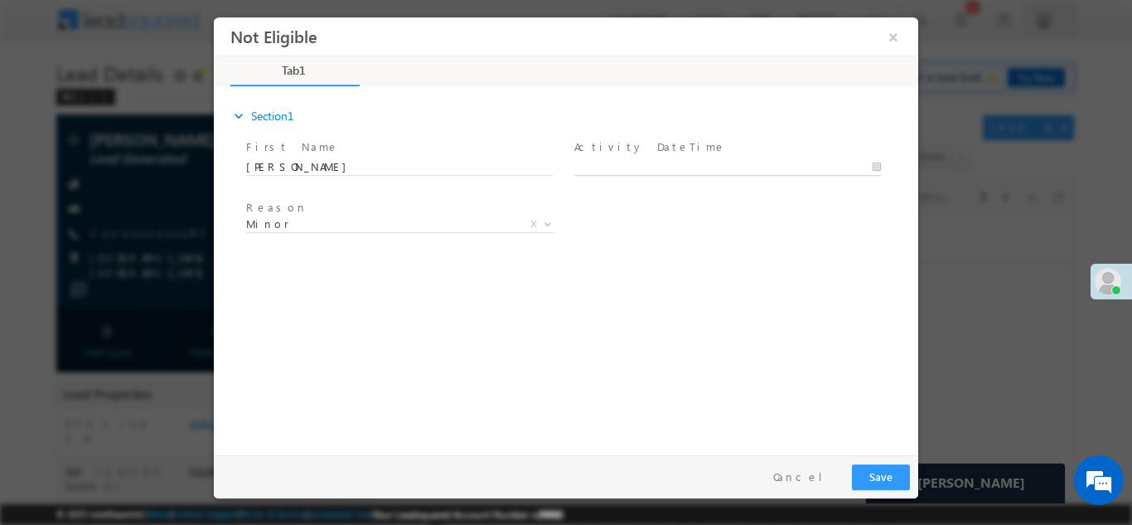
type input "09/08/25 4:38 PM"
click at [670, 162] on input "09/08/25 4:38 PM" at bounding box center [727, 166] width 307 height 17
click at [875, 474] on button "Save" at bounding box center [881, 476] width 58 height 26
